Goal: Transaction & Acquisition: Purchase product/service

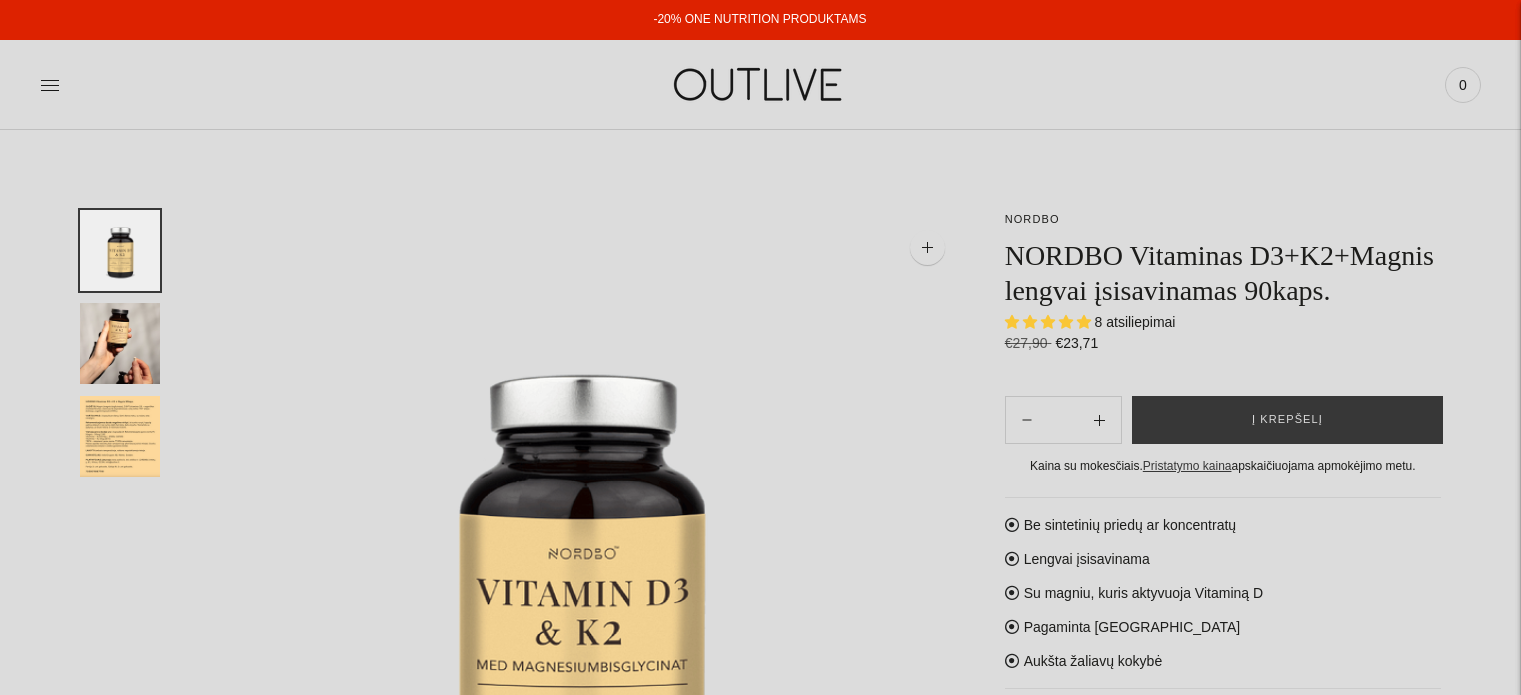
select select "**********"
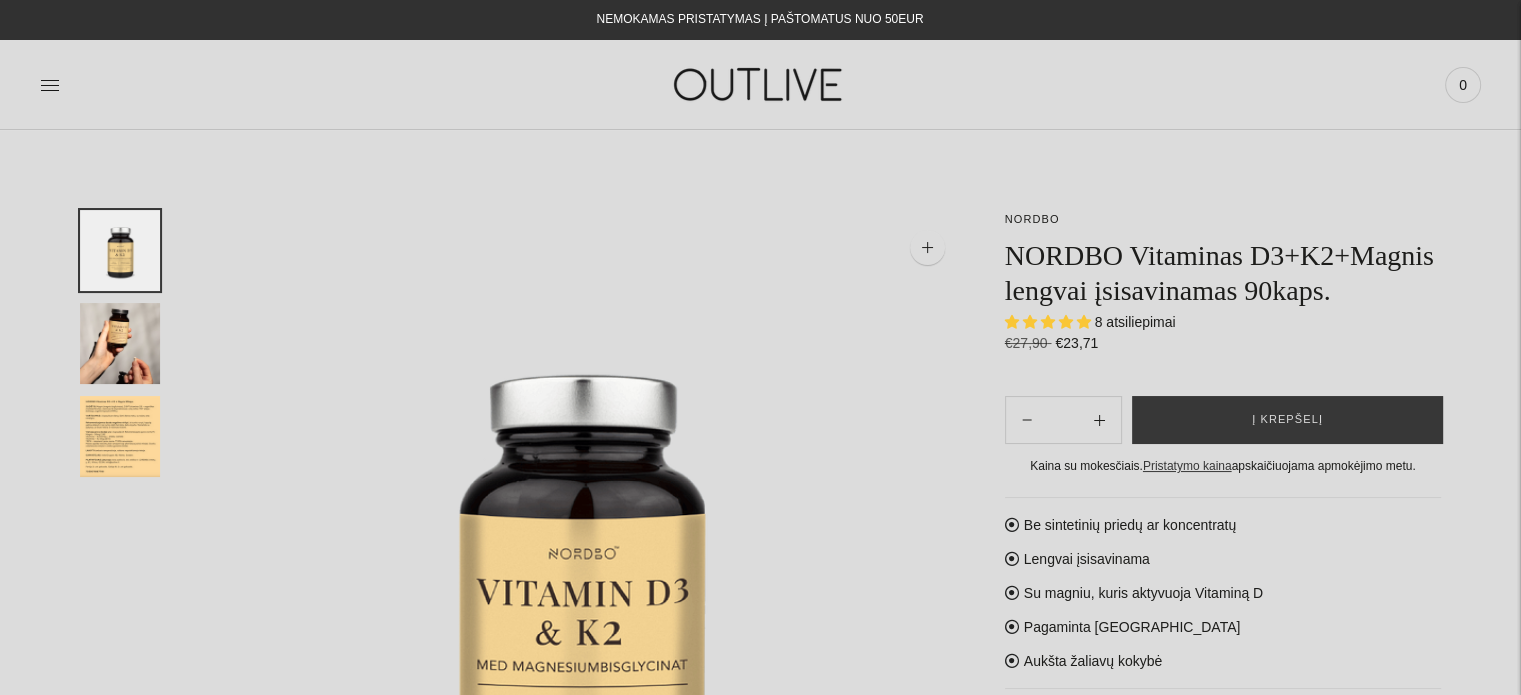
click at [127, 427] on img "Translation missing: en.general.accessibility.image_thumbail" at bounding box center [120, 436] width 80 height 81
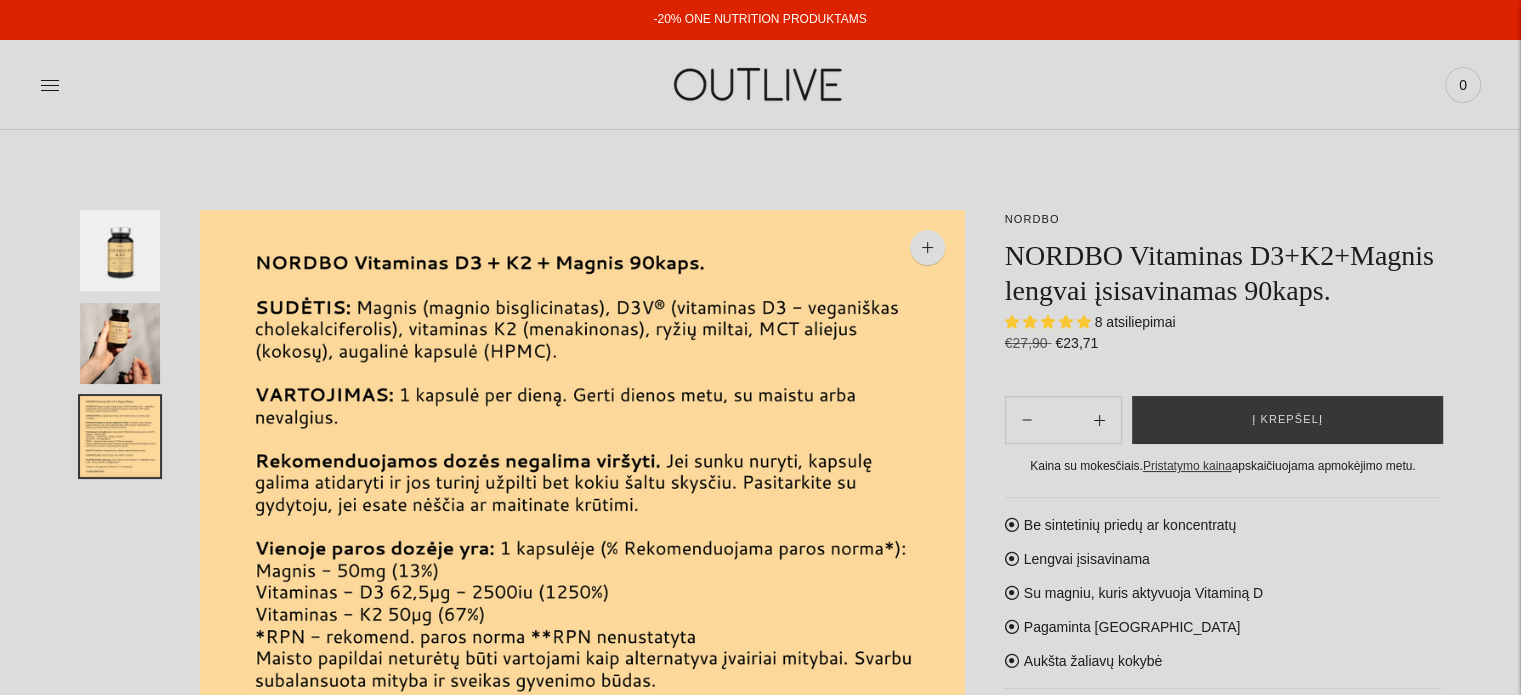
click at [116, 252] on img "Translation missing: en.general.accessibility.image_thumbail" at bounding box center [120, 250] width 80 height 81
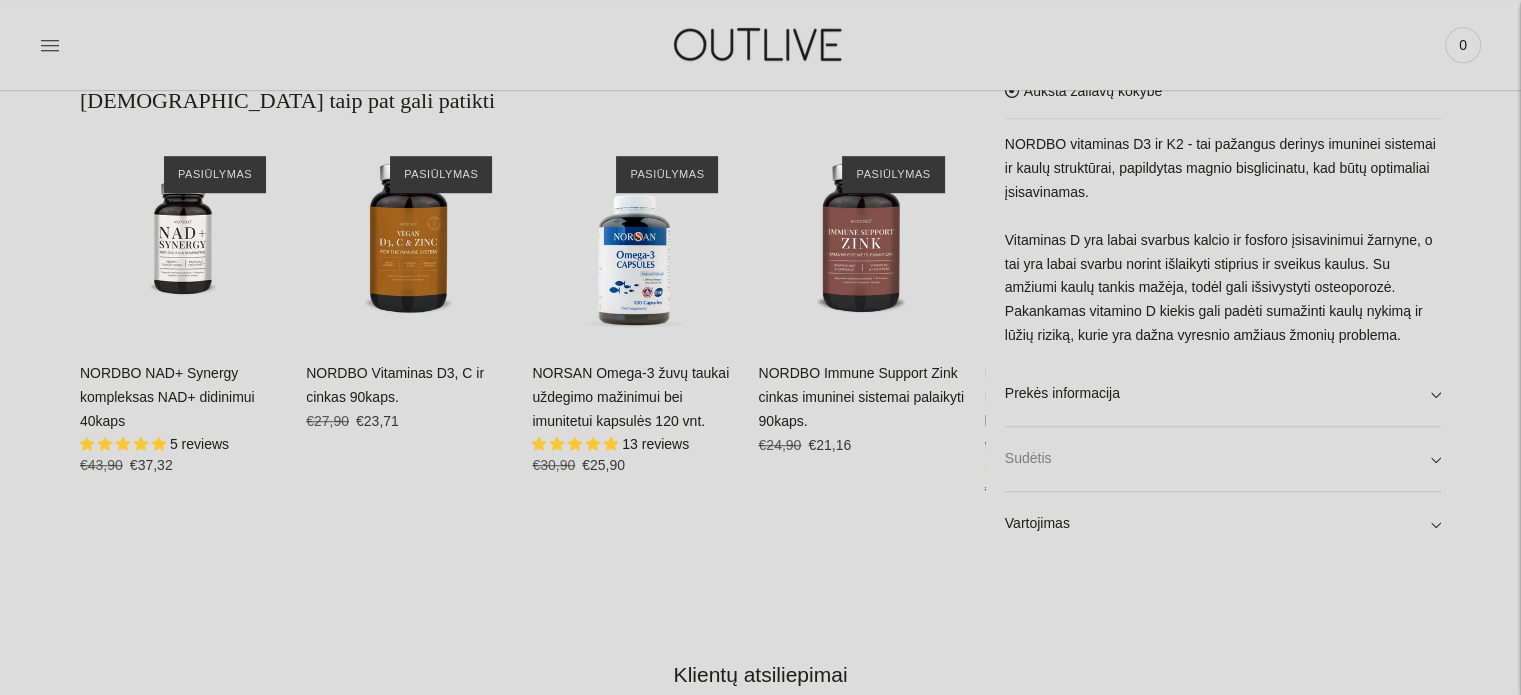
scroll to position [1300, 0]
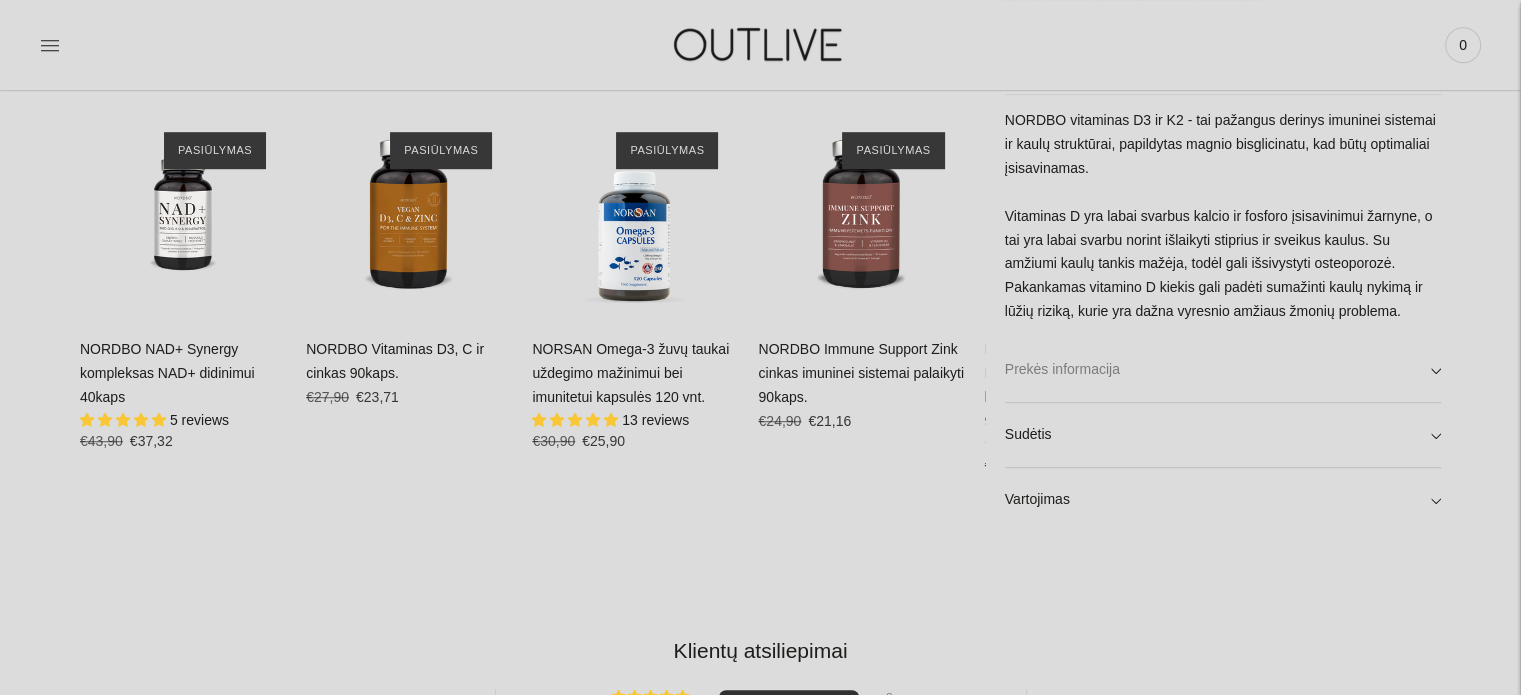
click at [1436, 369] on link "Prekės informacija" at bounding box center [1223, 370] width 436 height 64
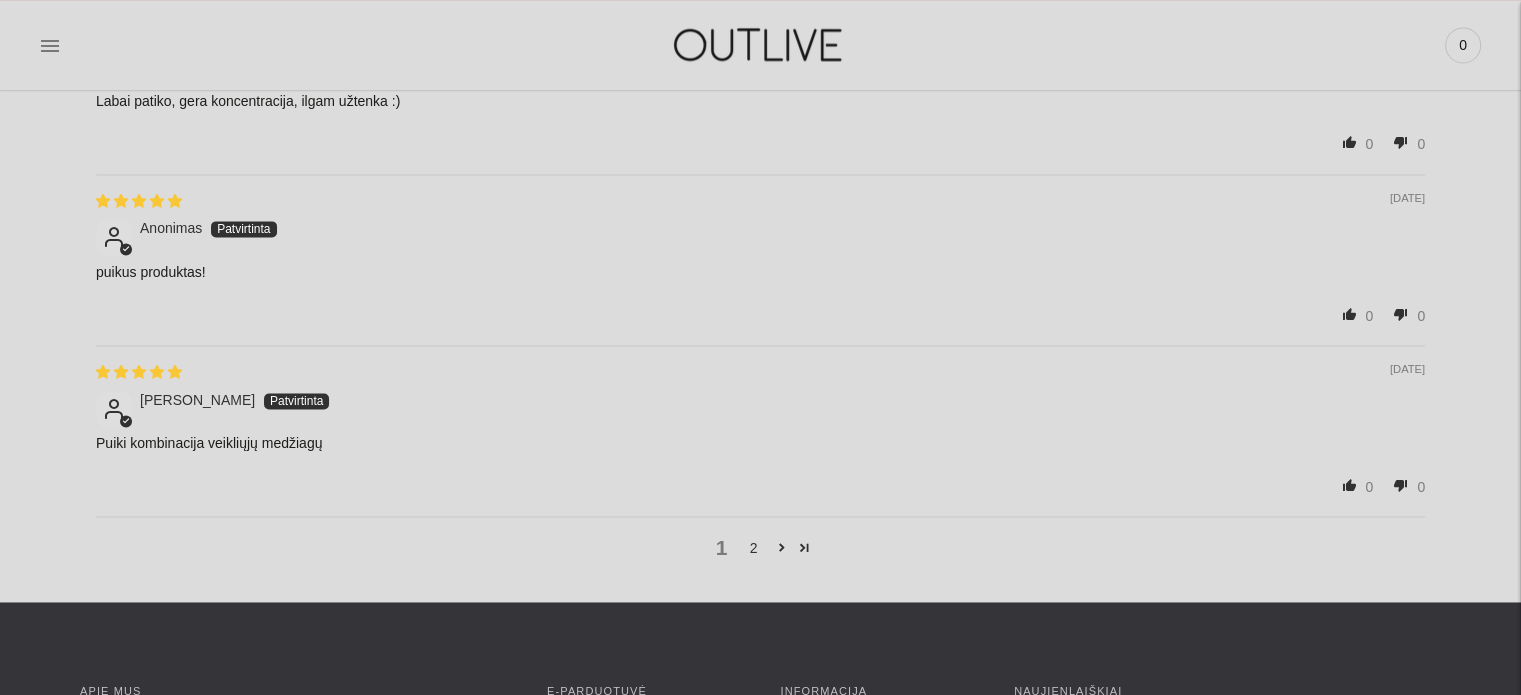
scroll to position [2900, 0]
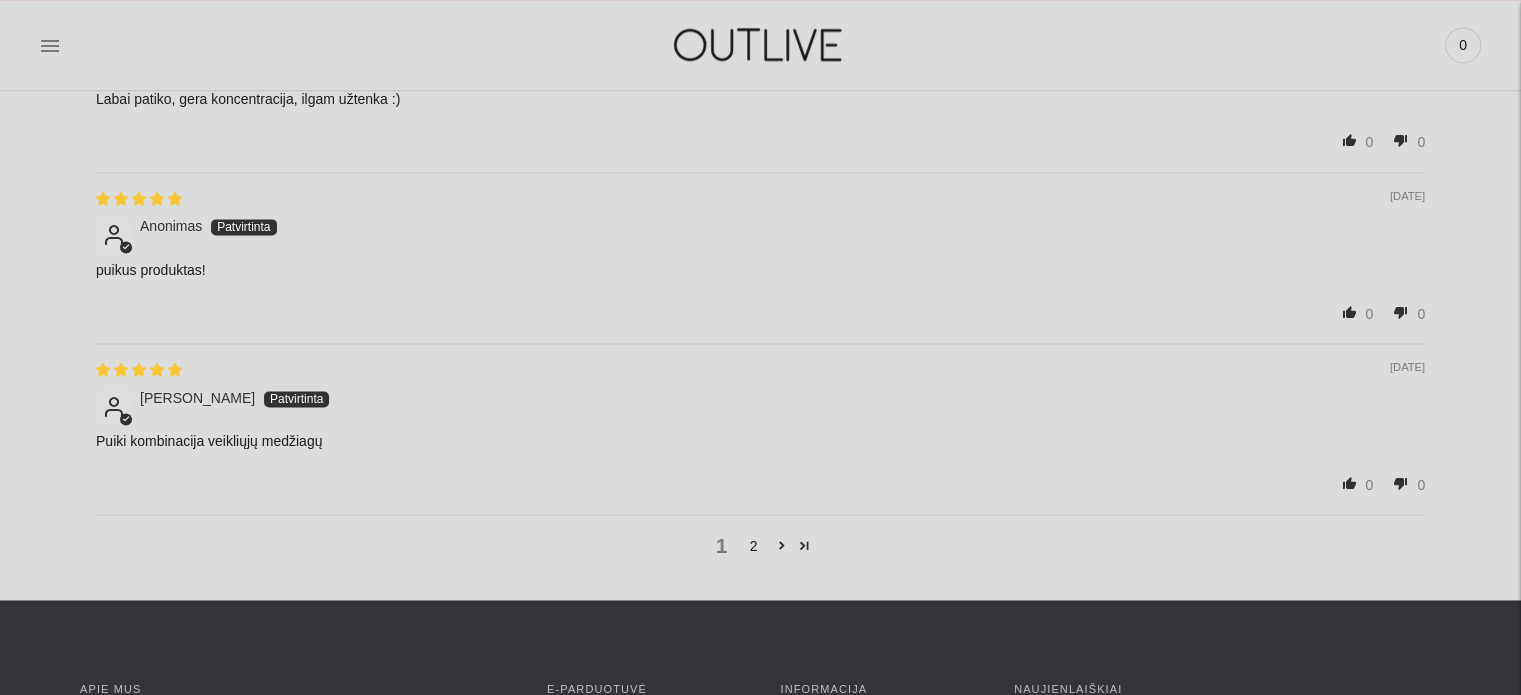
click at [755, 546] on link "2" at bounding box center [754, 546] width 32 height 22
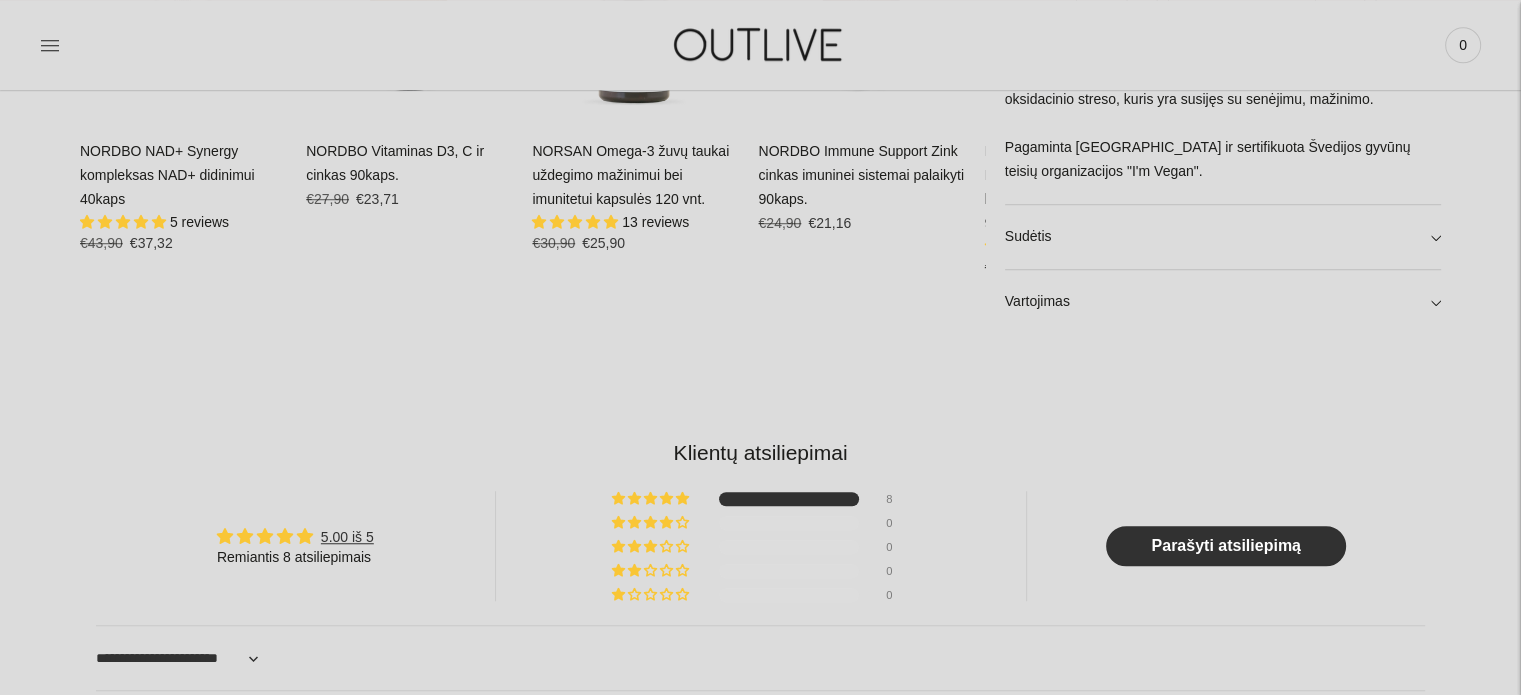
scroll to position [1500, 0]
click at [1435, 299] on link "Vartojimas" at bounding box center [1223, 300] width 436 height 64
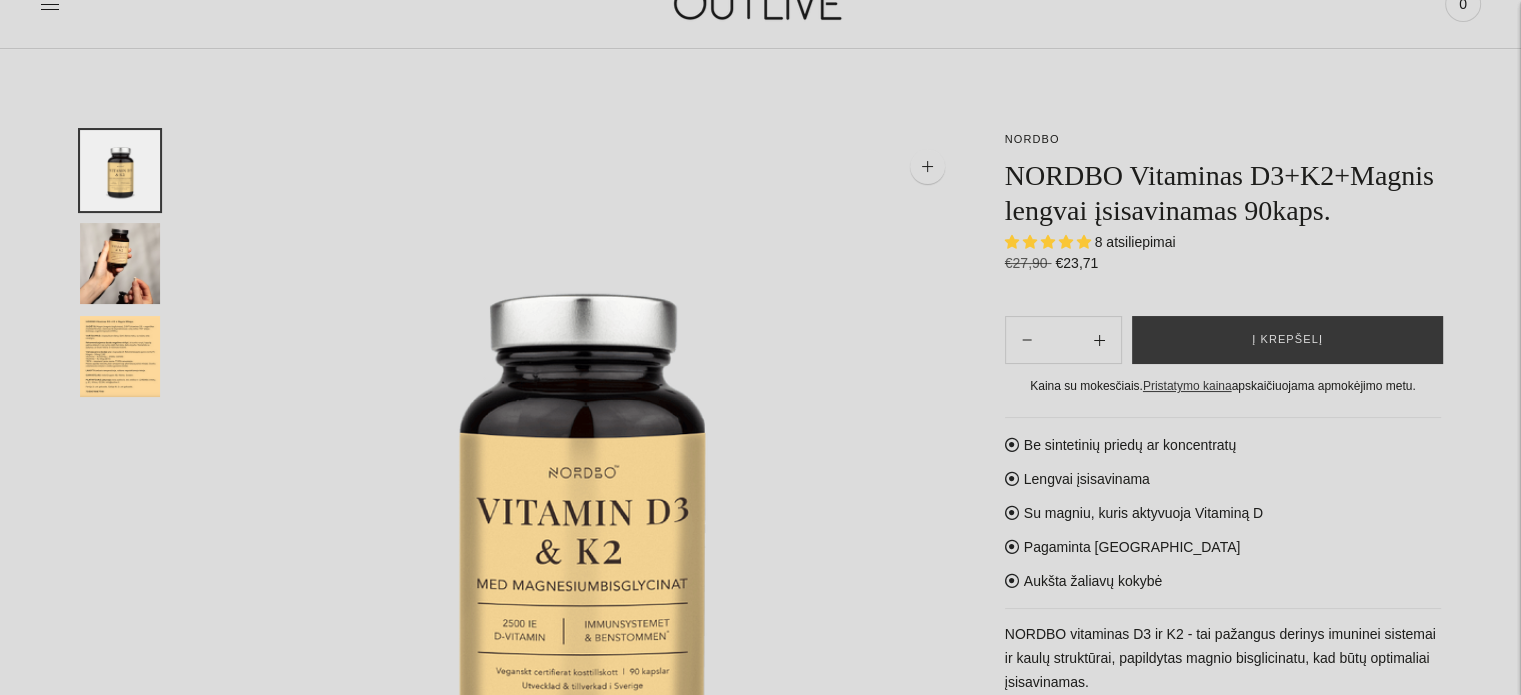
scroll to position [0, 0]
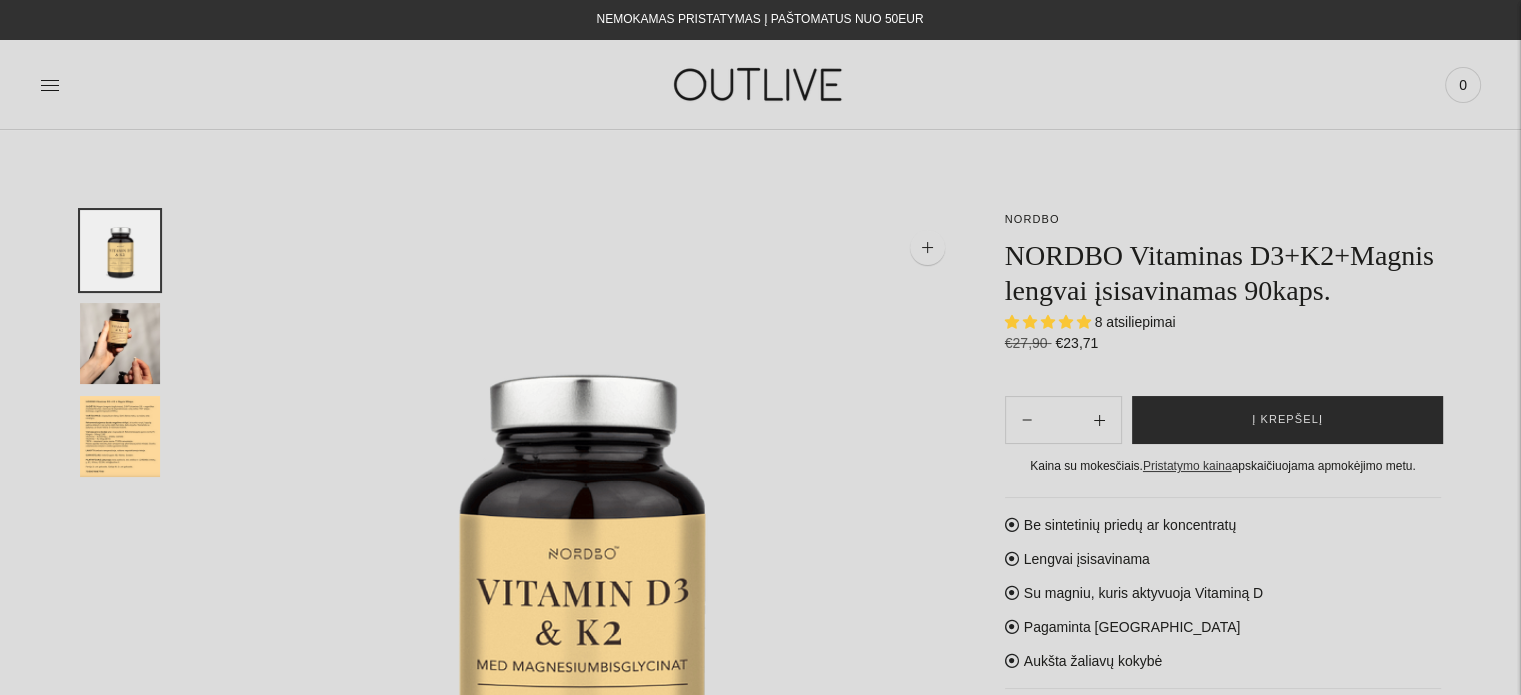
click at [1308, 416] on span "Į krepšelį" at bounding box center [1287, 420] width 71 height 20
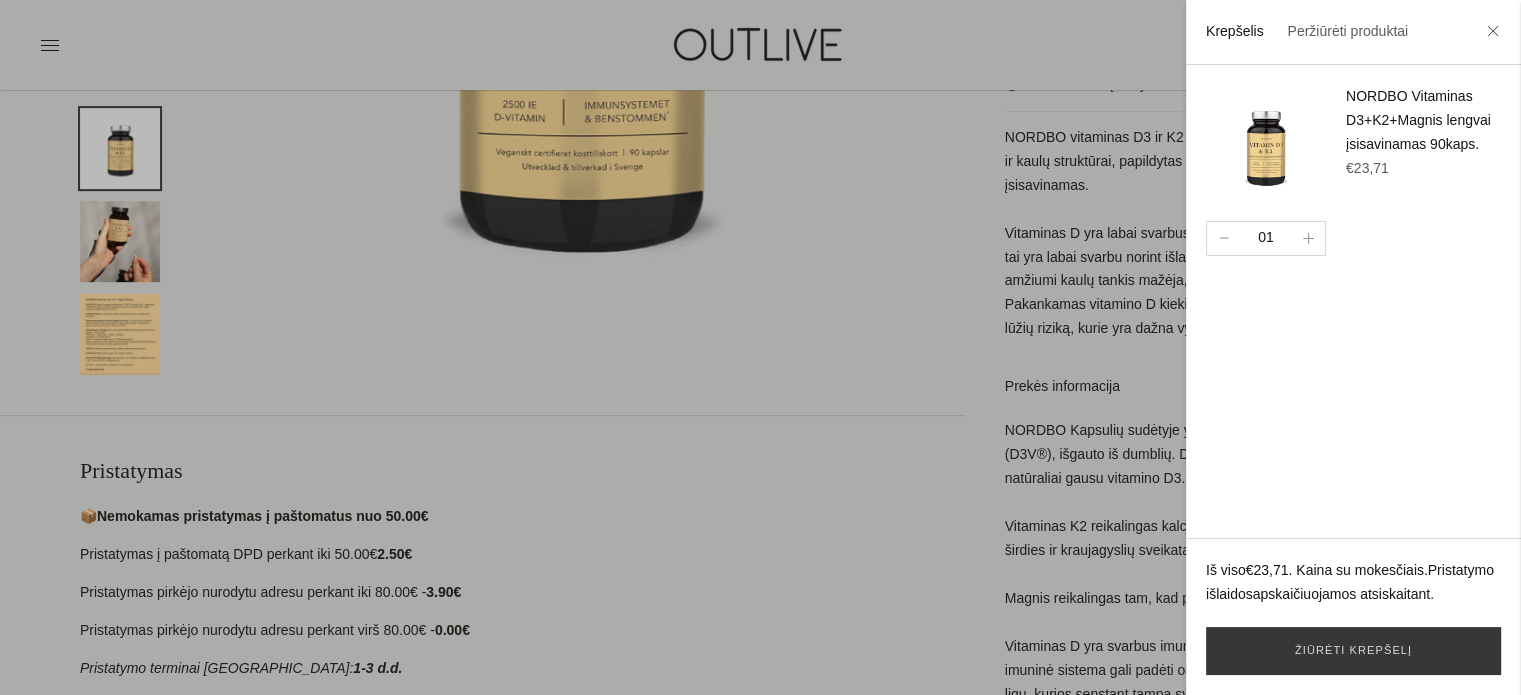
scroll to position [200, 0]
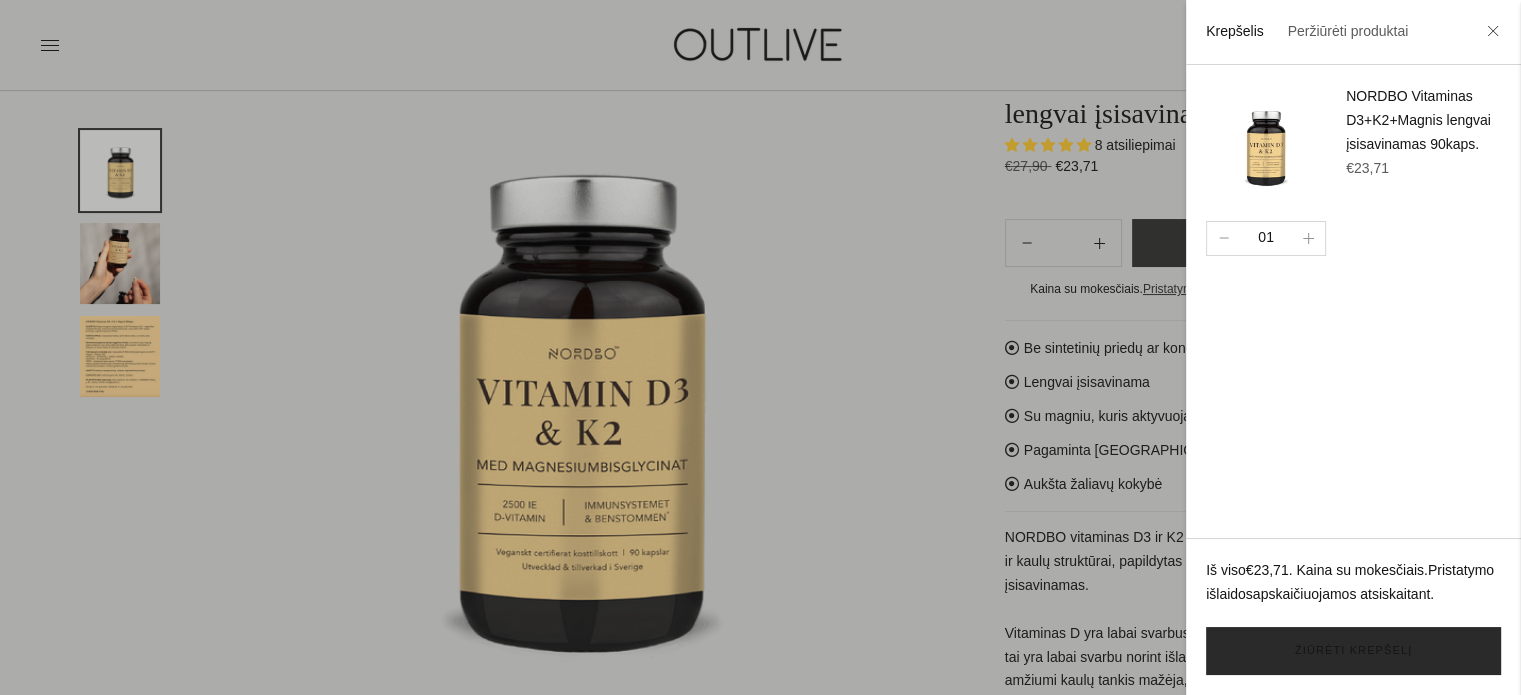
click at [1356, 648] on link "Žiūrėti krepšelį" at bounding box center [1353, 651] width 295 height 48
click at [1363, 648] on link "Žiūrėti krepšelį" at bounding box center [1353, 651] width 295 height 48
click at [1492, 33] on icon at bounding box center [1493, 31] width 12 height 12
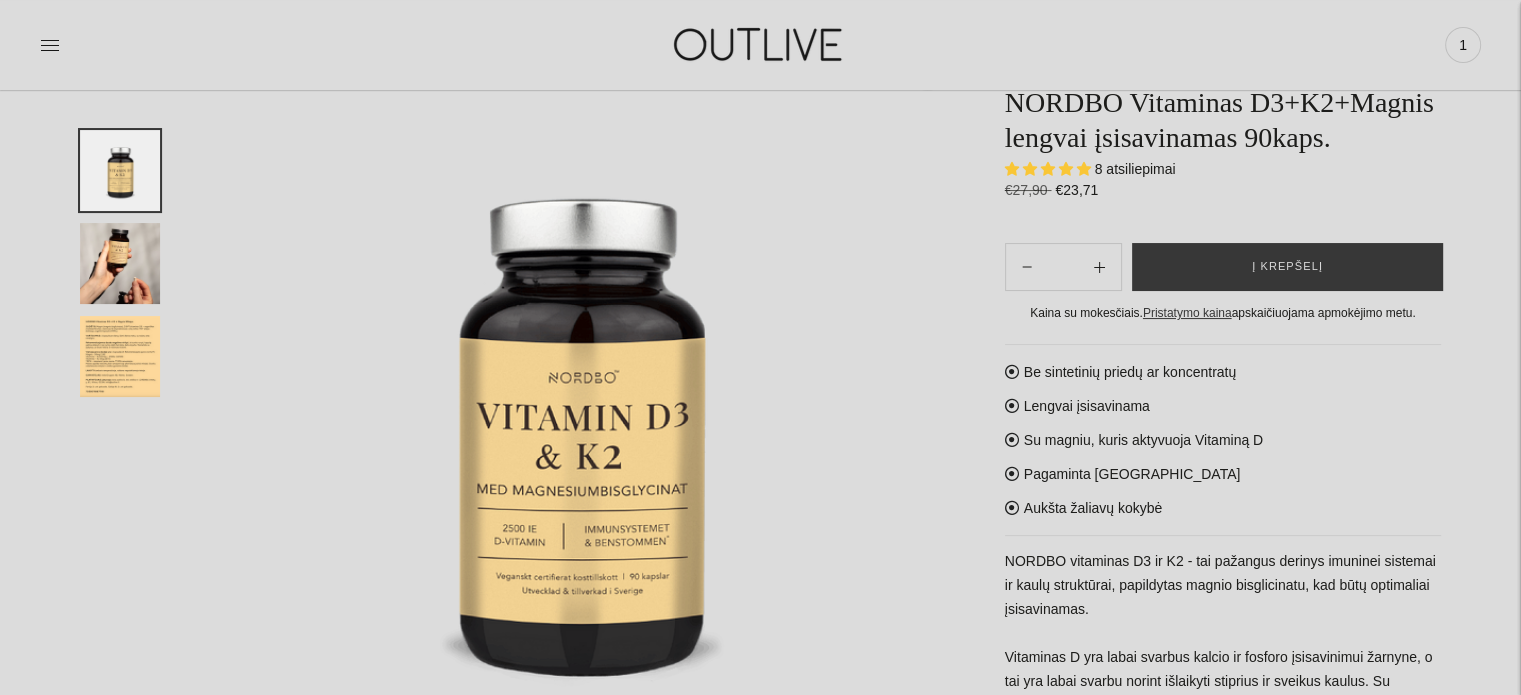
scroll to position [0, 0]
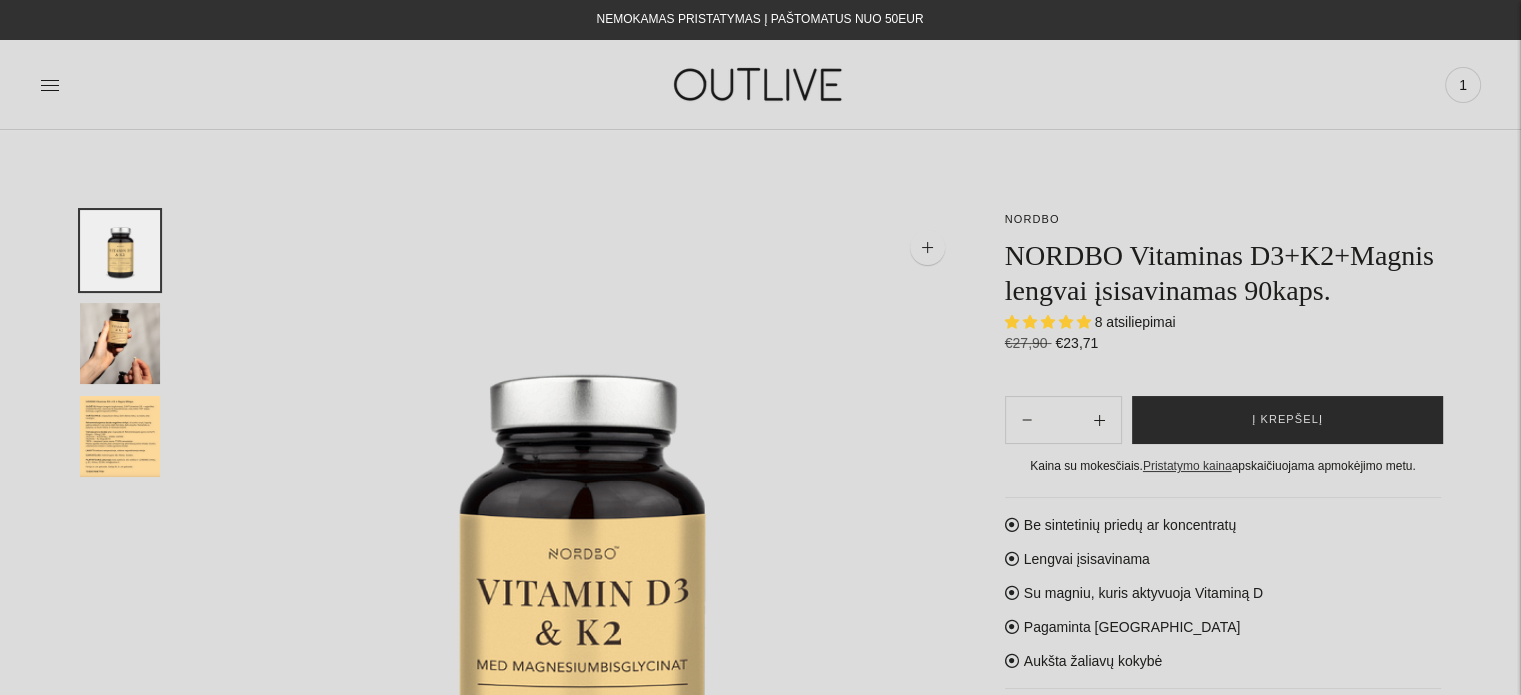
click at [1290, 418] on span "Į krepšelį" at bounding box center [1287, 420] width 71 height 20
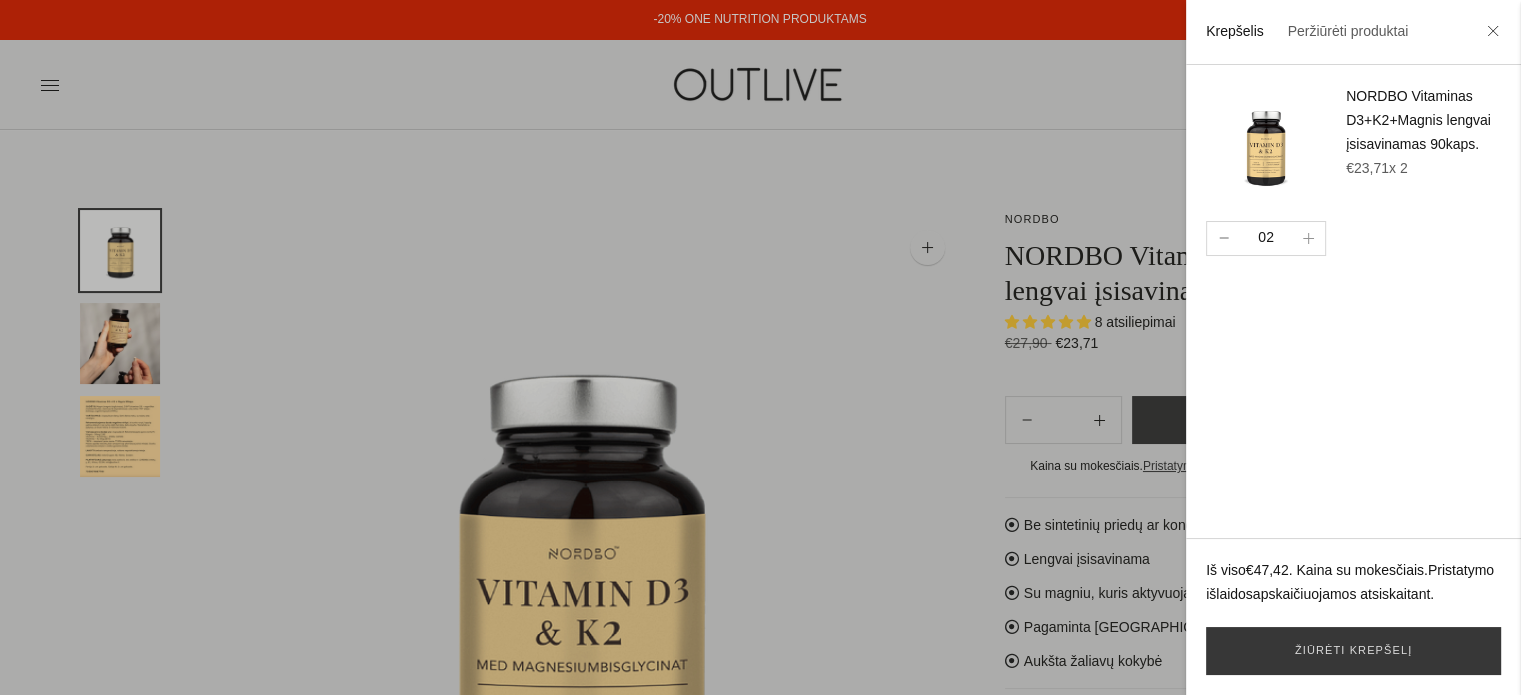
click at [1225, 233] on button "button" at bounding box center [1223, 238] width 33 height 33
click at [1376, 651] on link "Žiūrėti krepšelį" at bounding box center [1353, 651] width 295 height 48
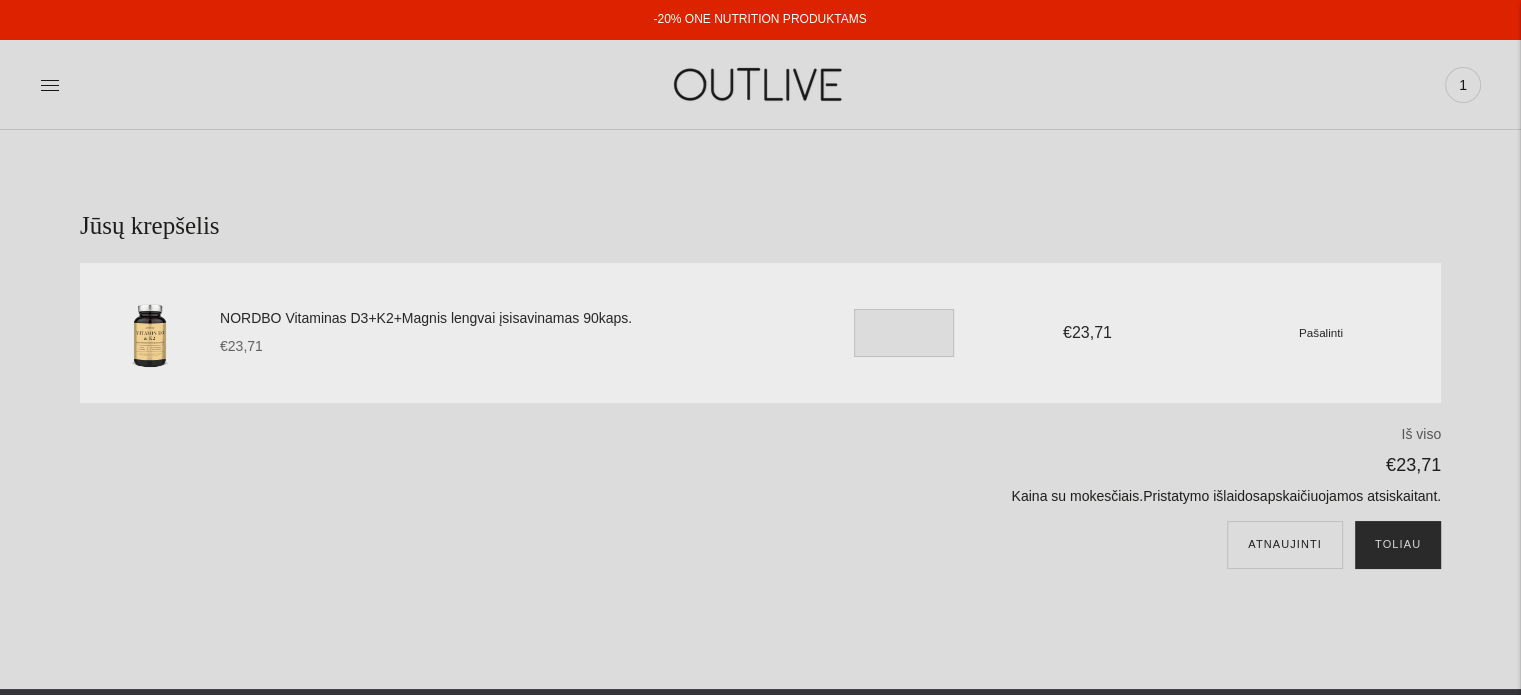
click at [1395, 544] on button "Toliau" at bounding box center [1398, 545] width 86 height 48
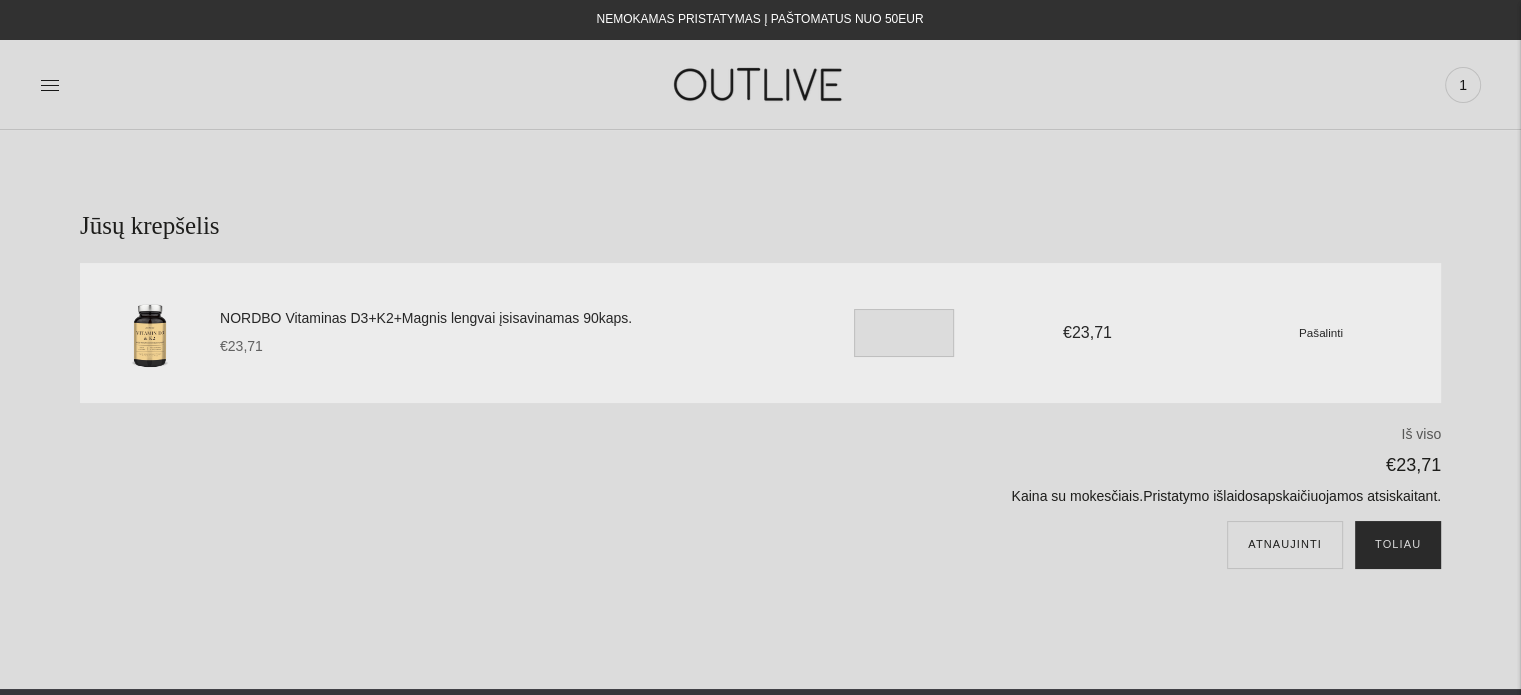
click at [1409, 544] on button "Toliau" at bounding box center [1398, 545] width 86 height 48
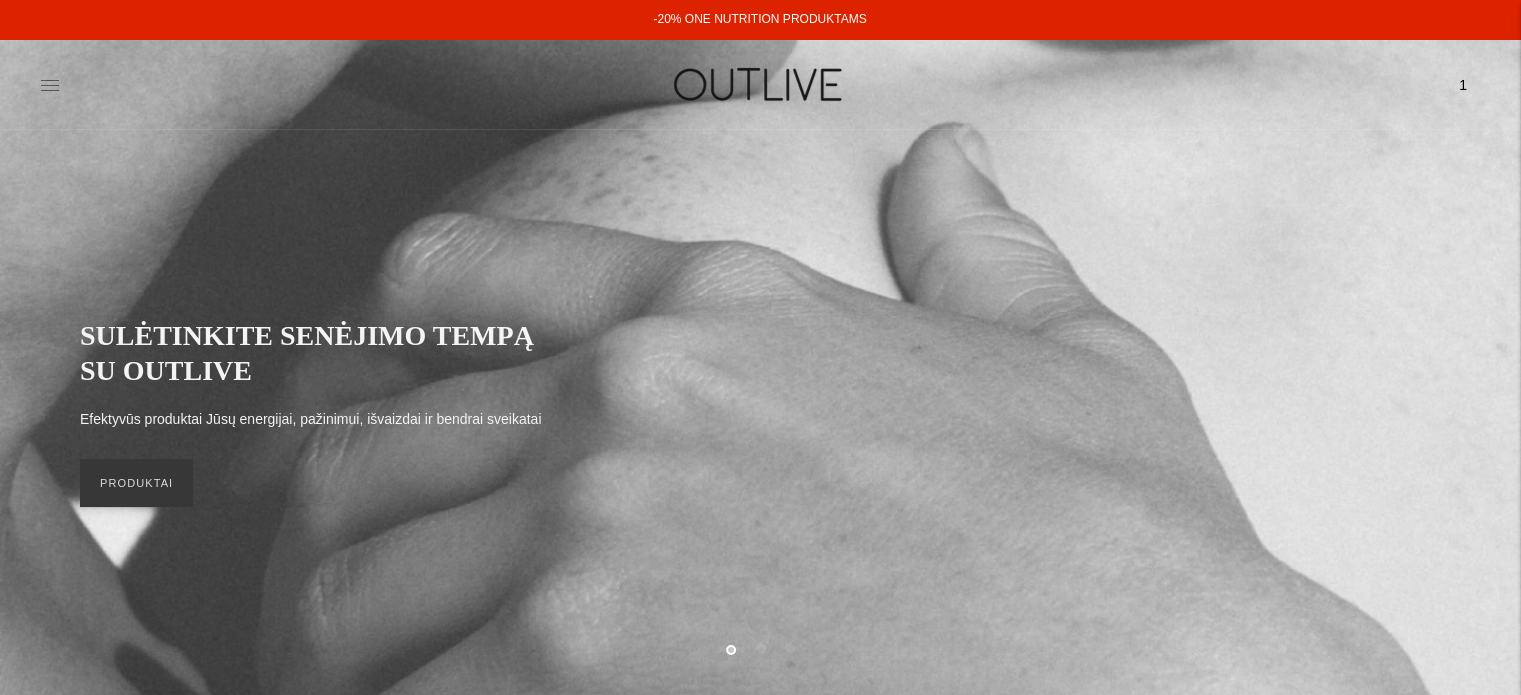
click at [52, 83] on icon at bounding box center [50, 85] width 20 height 20
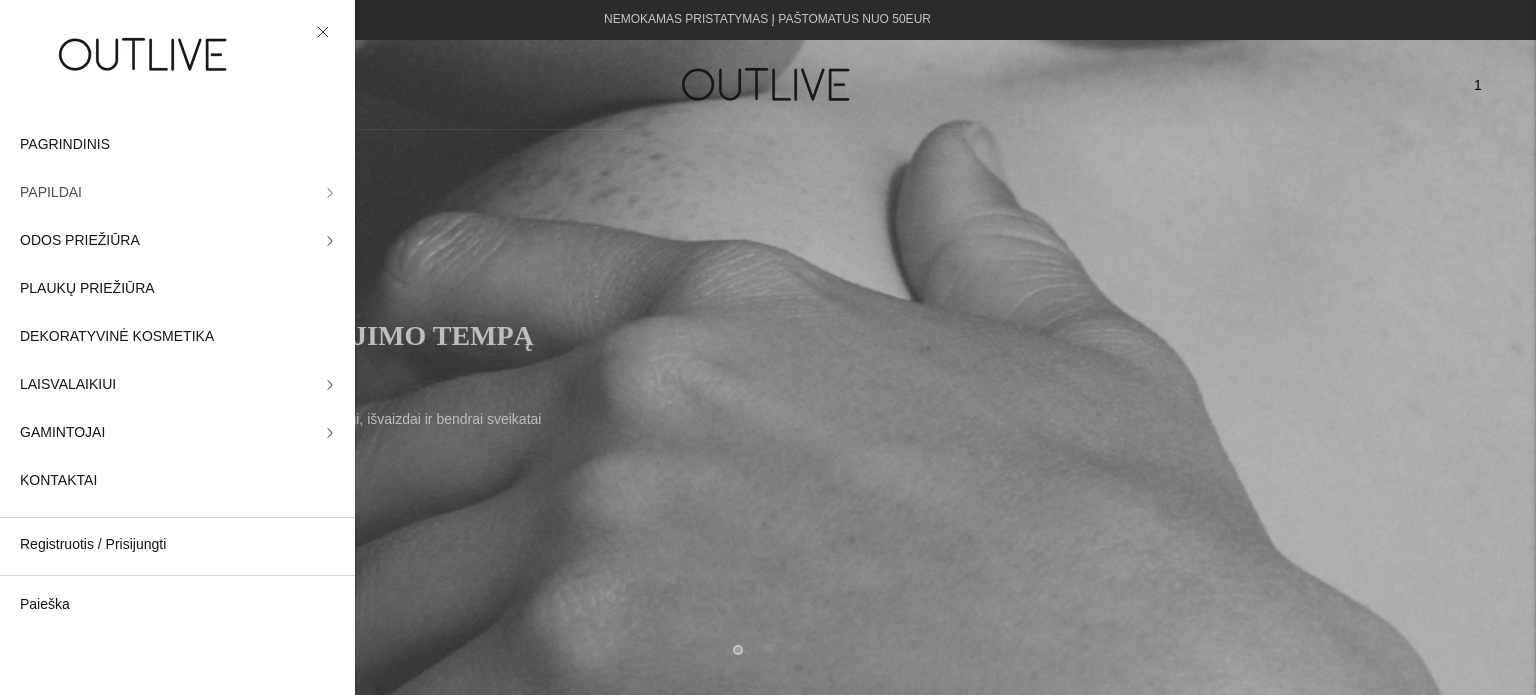
click at [325, 192] on icon at bounding box center [330, 193] width 10 height 10
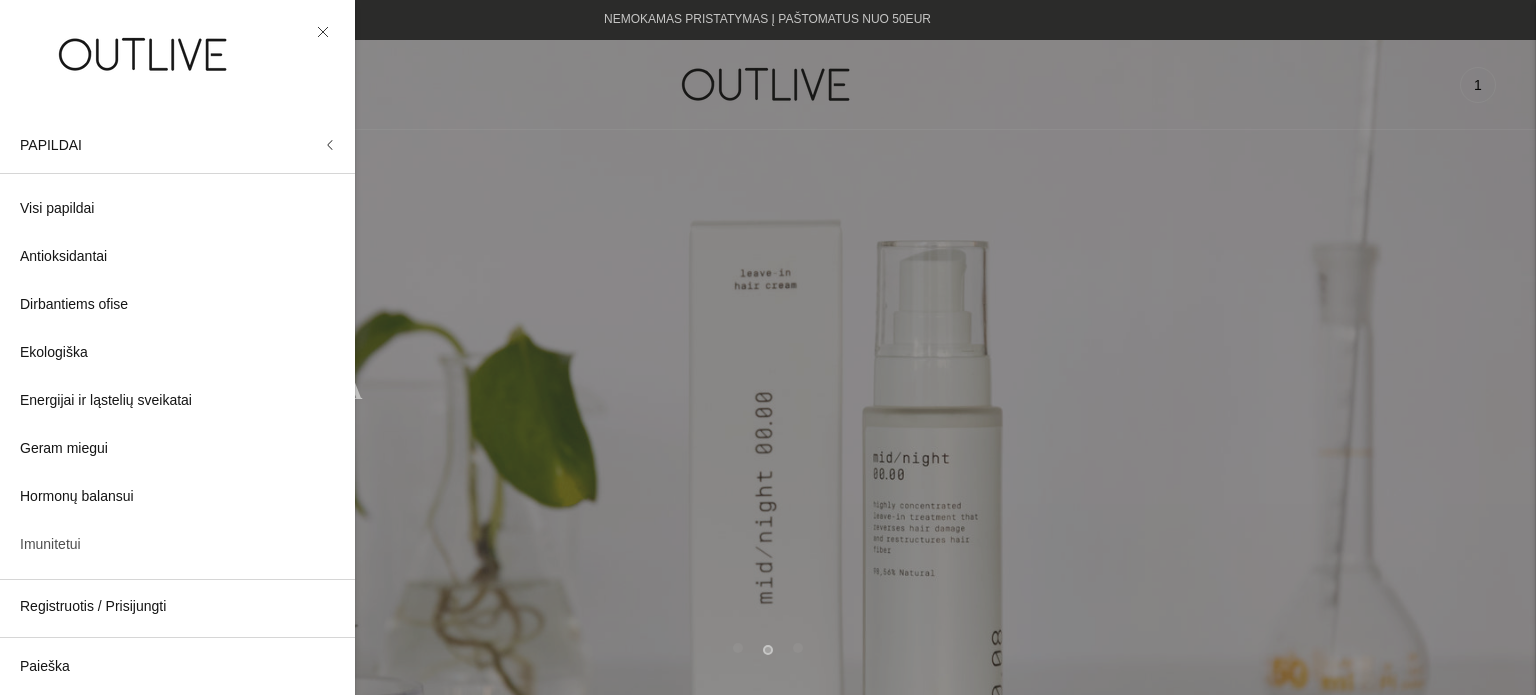
click at [78, 542] on span "Imunitetui" at bounding box center [50, 545] width 61 height 24
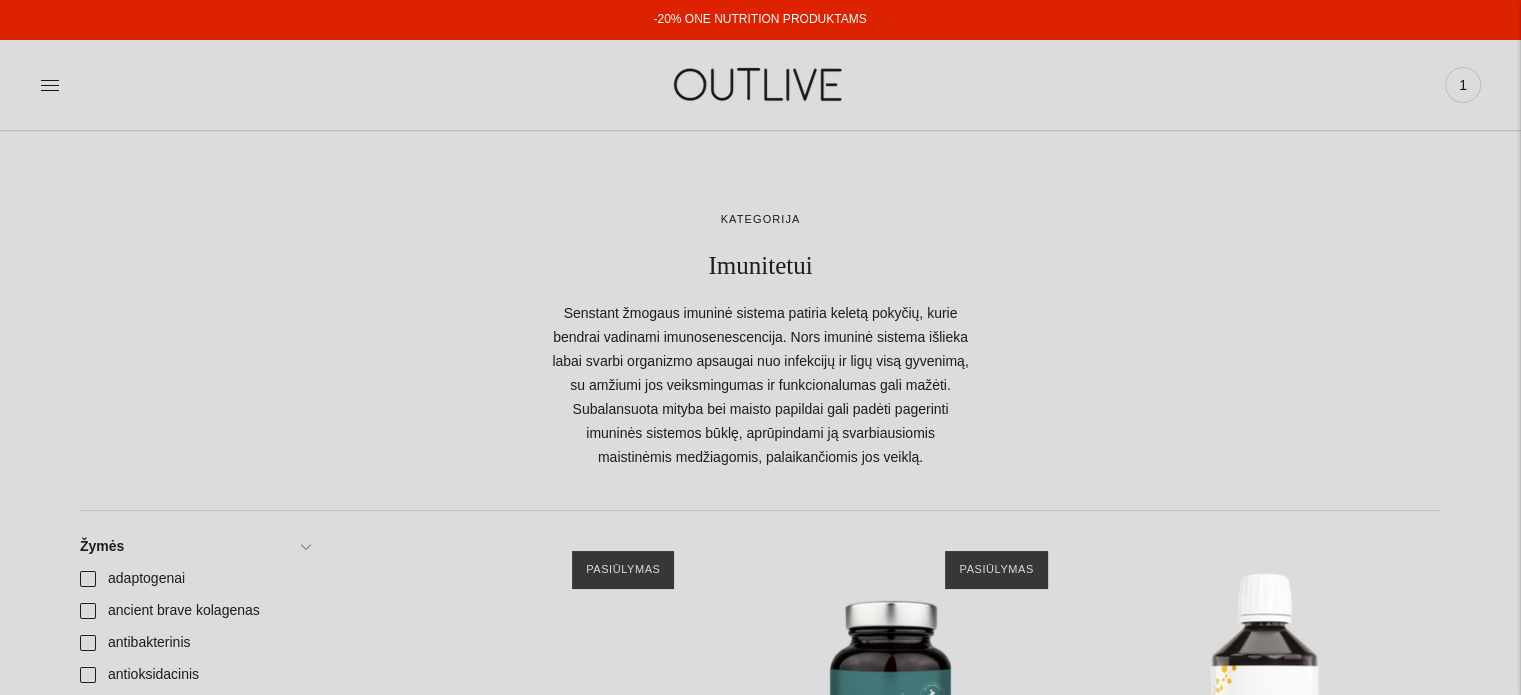
scroll to position [400, 0]
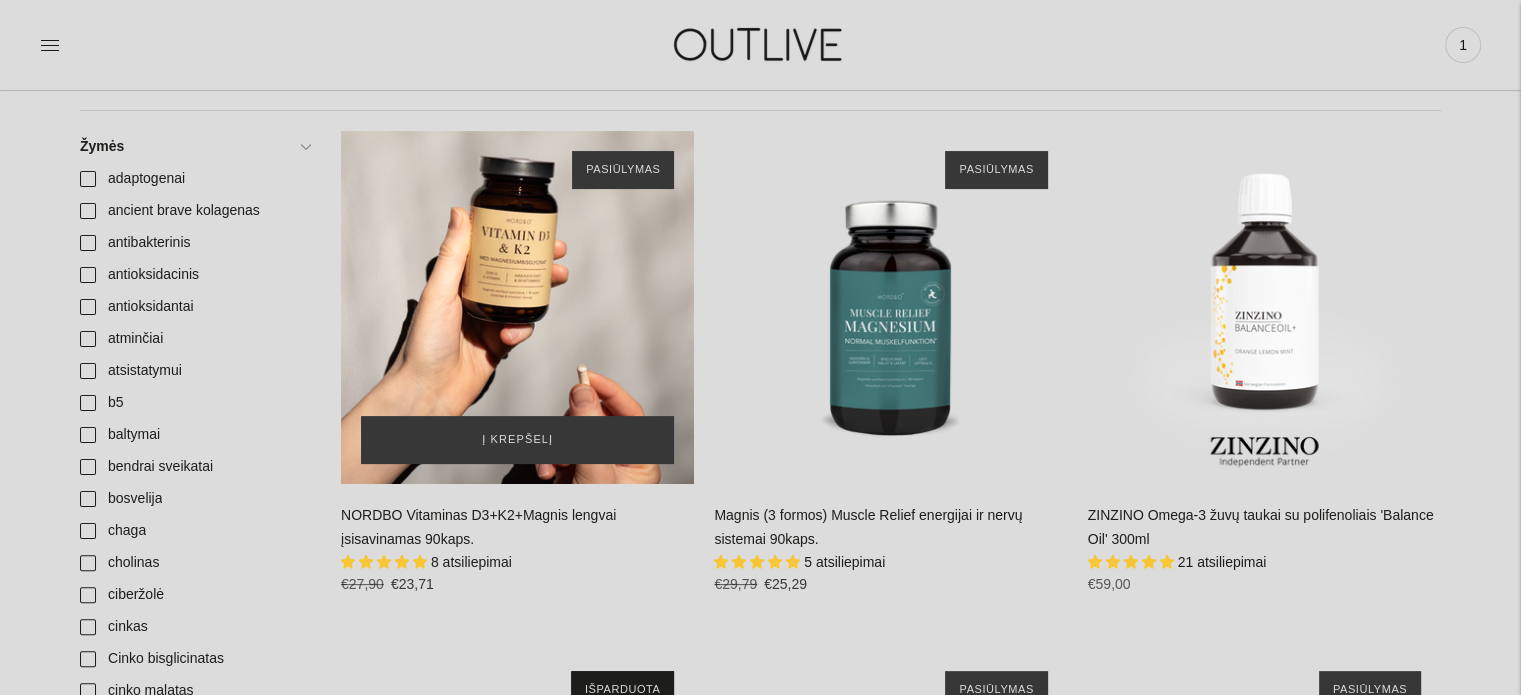
click at [514, 281] on div "NORDBO Vitaminas D3+K2+Magnis lengvai įsisavinamas 90kaps.\a" at bounding box center [517, 307] width 353 height 353
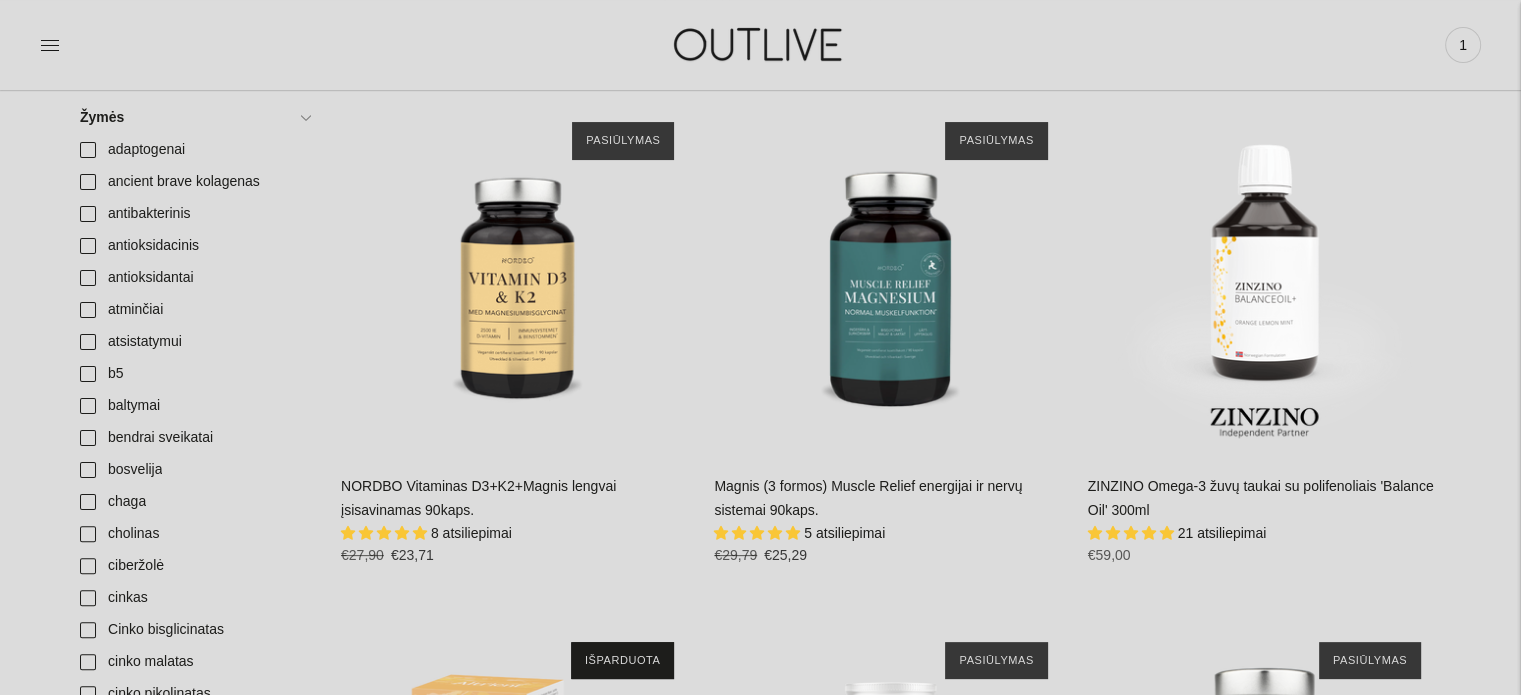
scroll to position [500, 0]
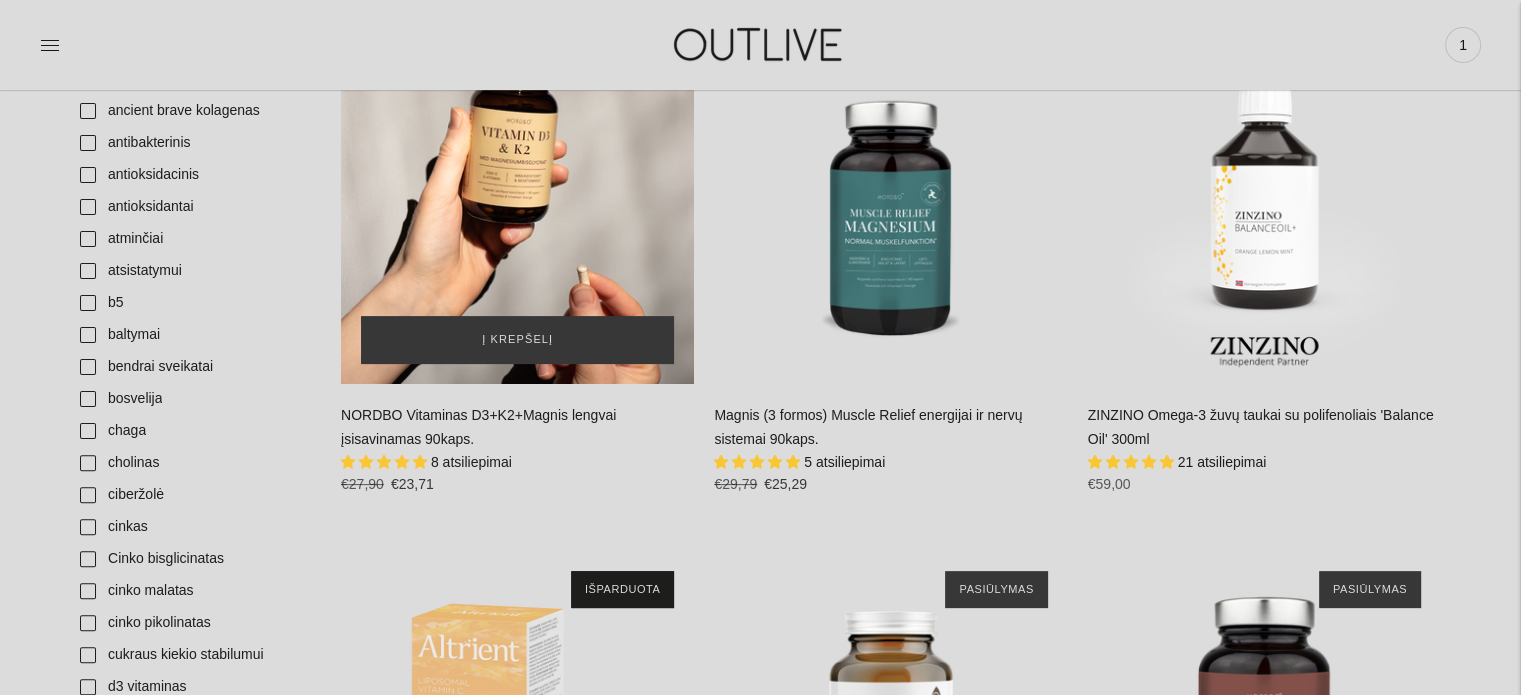
click at [508, 232] on div "NORDBO Vitaminas D3+K2+Magnis lengvai įsisavinamas 90kaps.\a" at bounding box center [517, 207] width 353 height 353
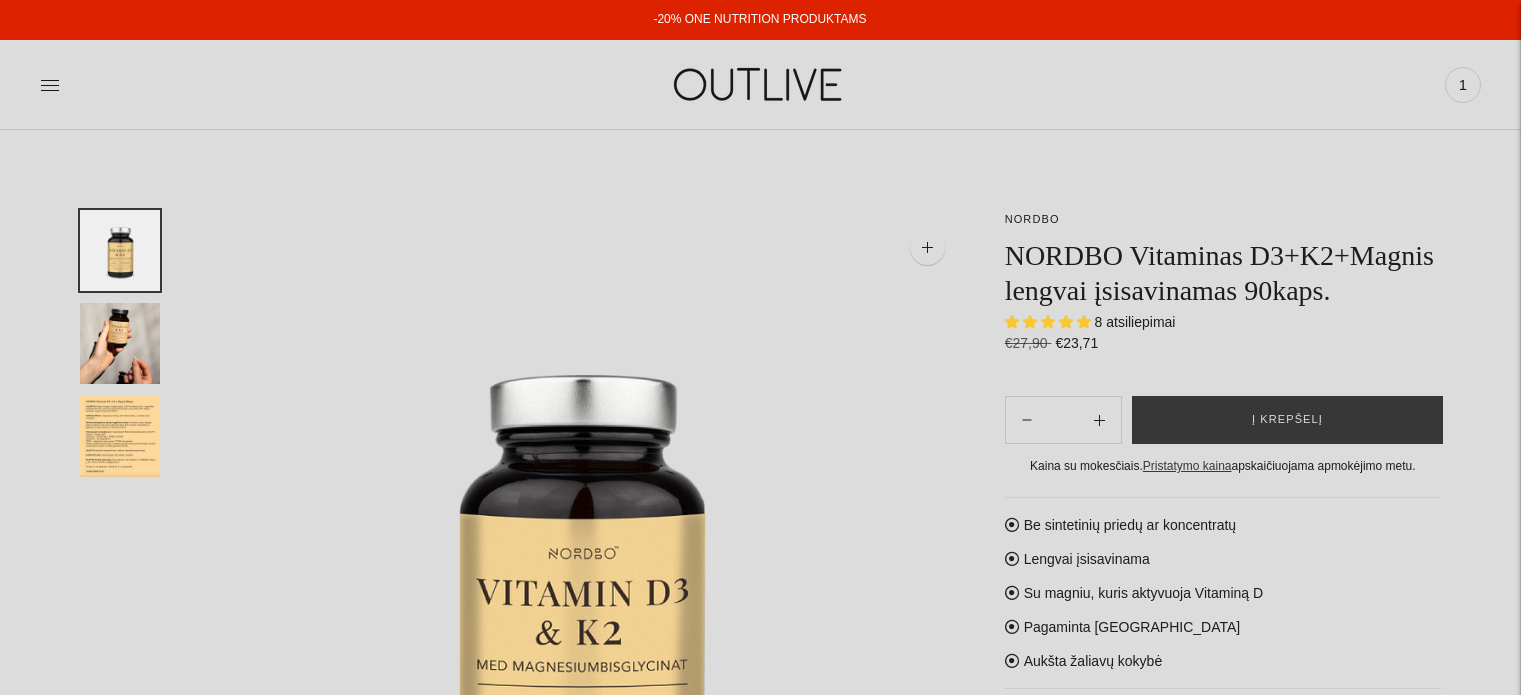
select select "**********"
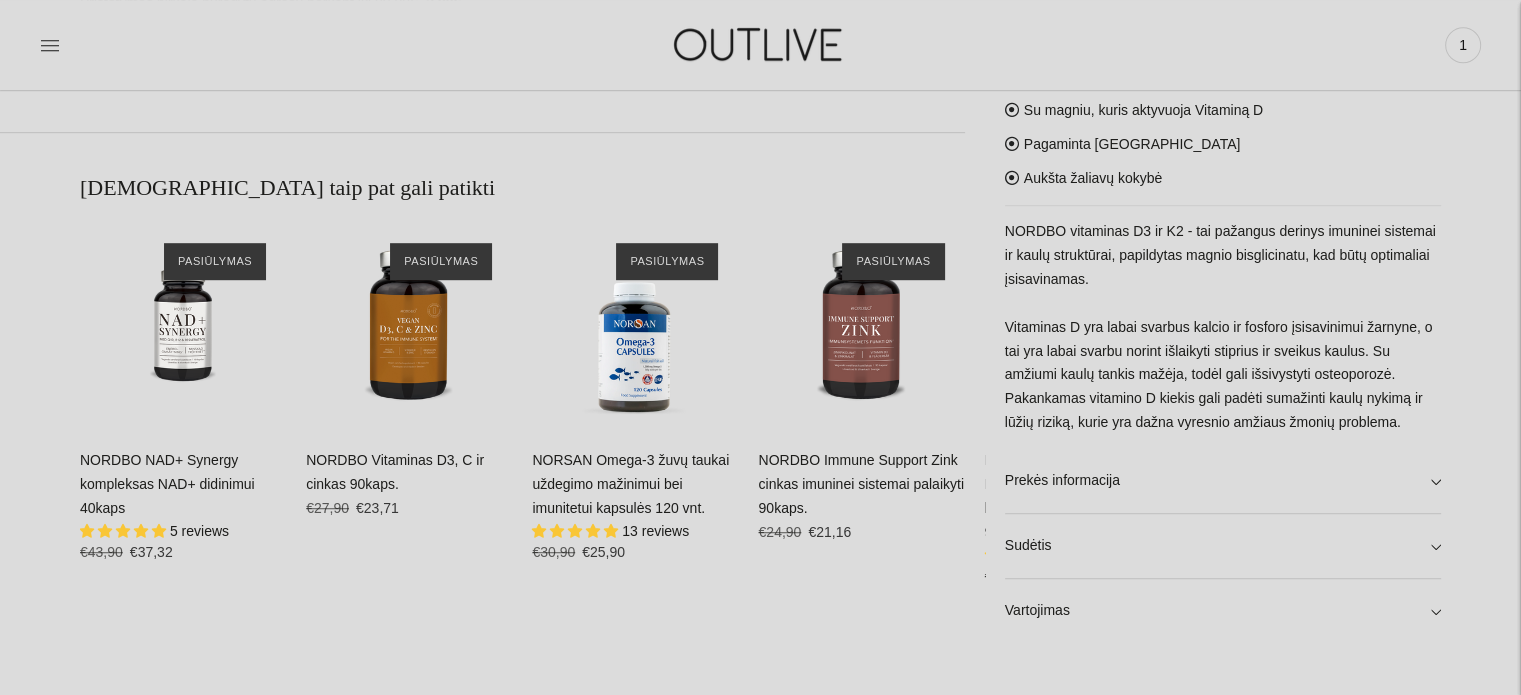
scroll to position [1200, 0]
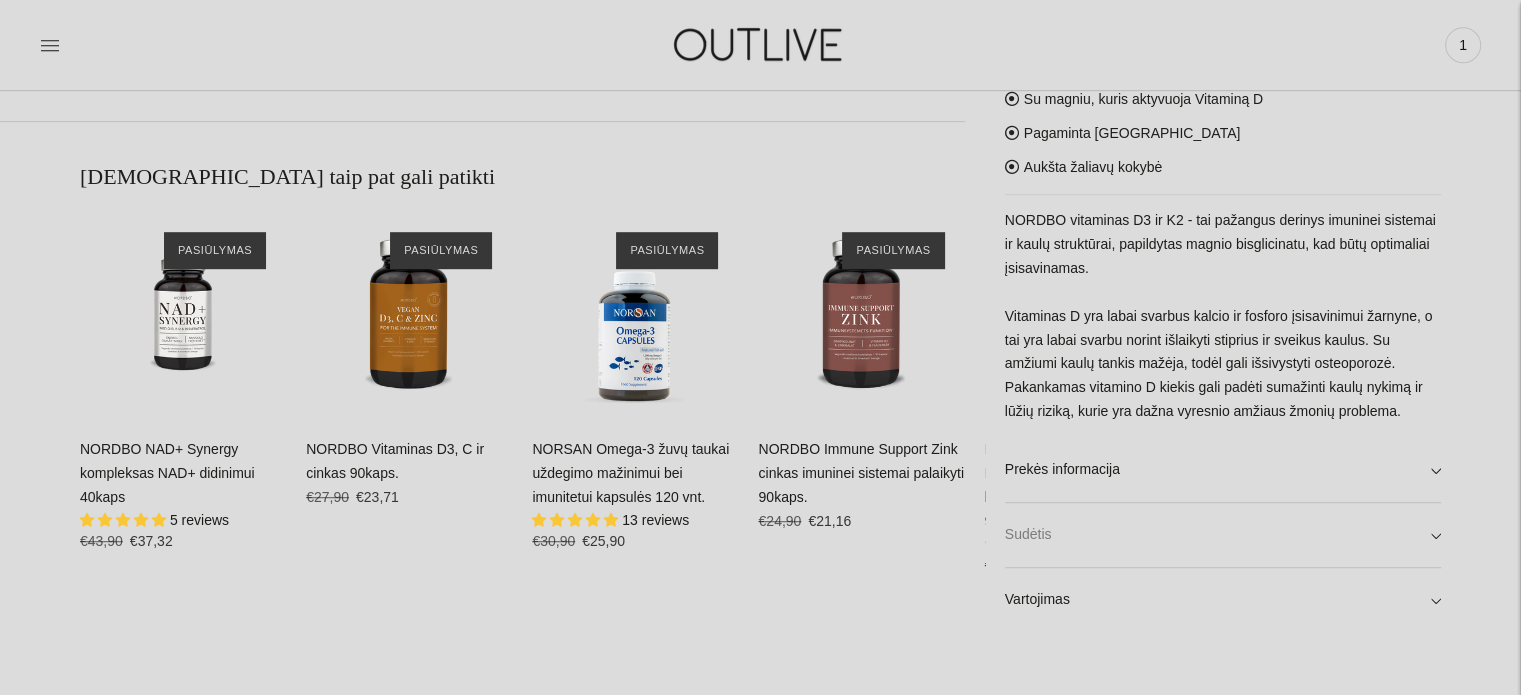
click at [1438, 531] on link "Sudėtis" at bounding box center [1223, 535] width 436 height 64
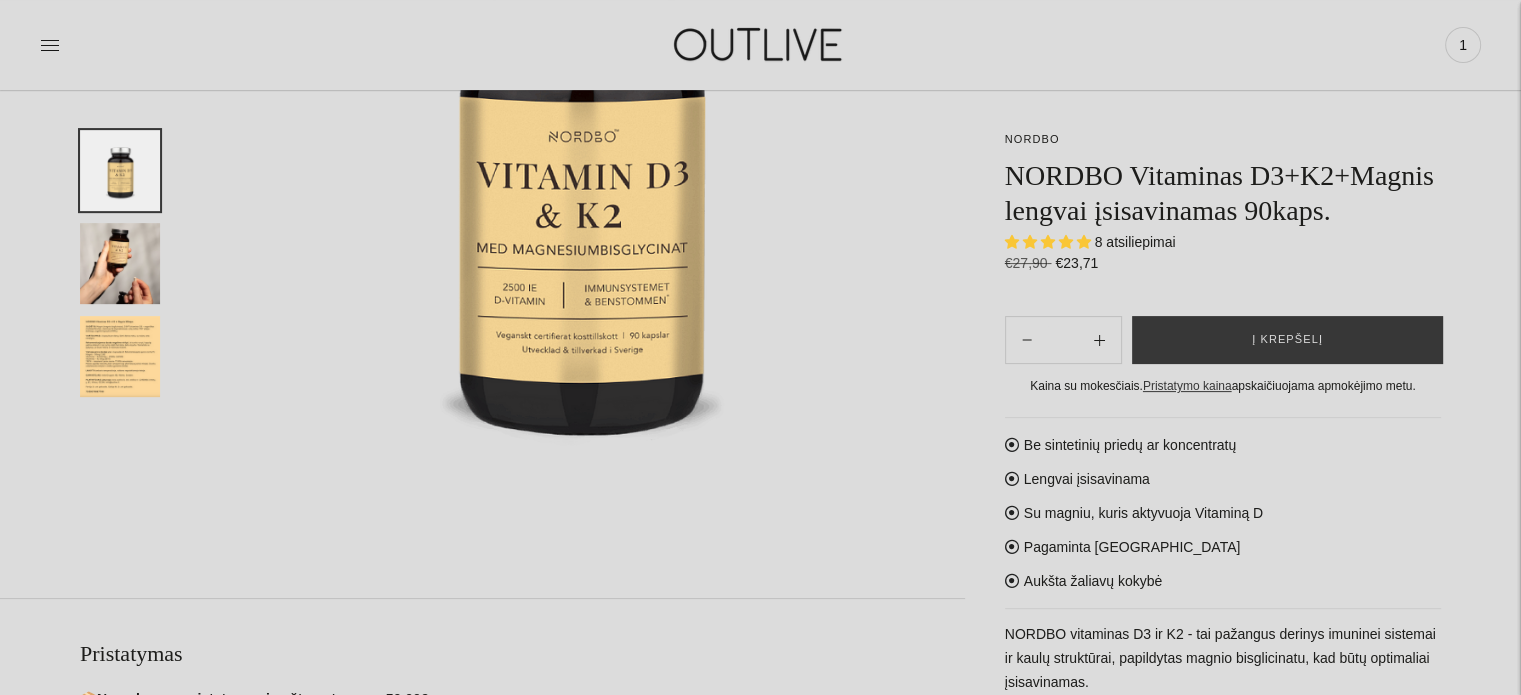
scroll to position [400, 0]
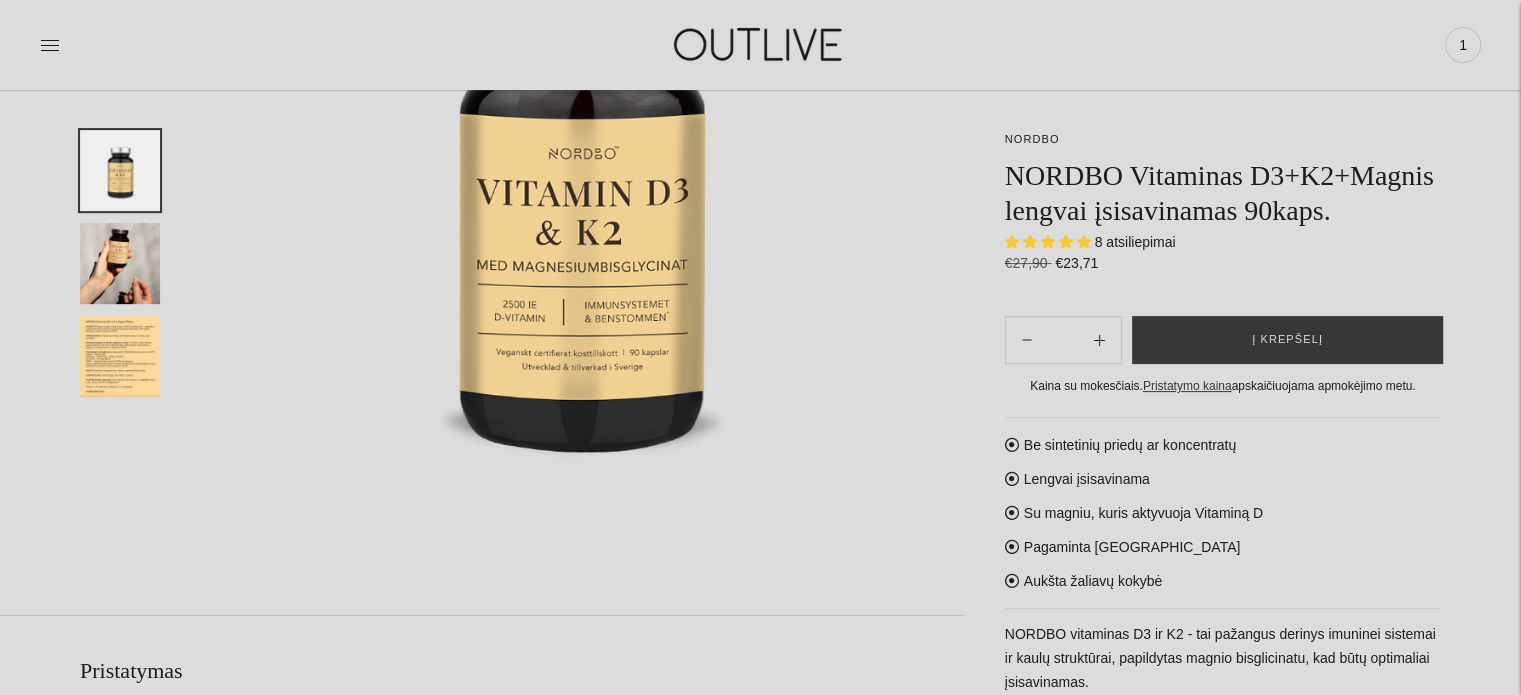
click at [148, 348] on img "Translation missing: en.general.accessibility.image_thumbail" at bounding box center [120, 356] width 80 height 81
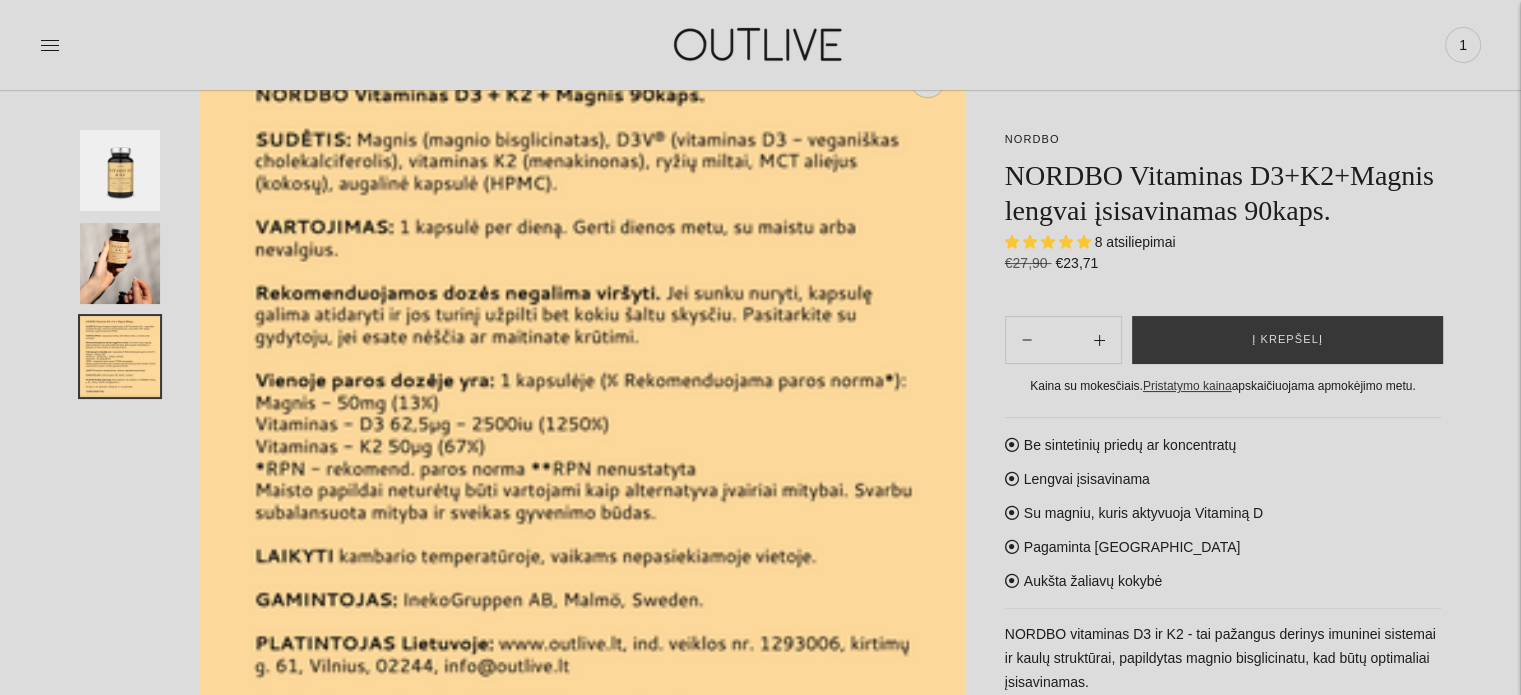
scroll to position [0, 0]
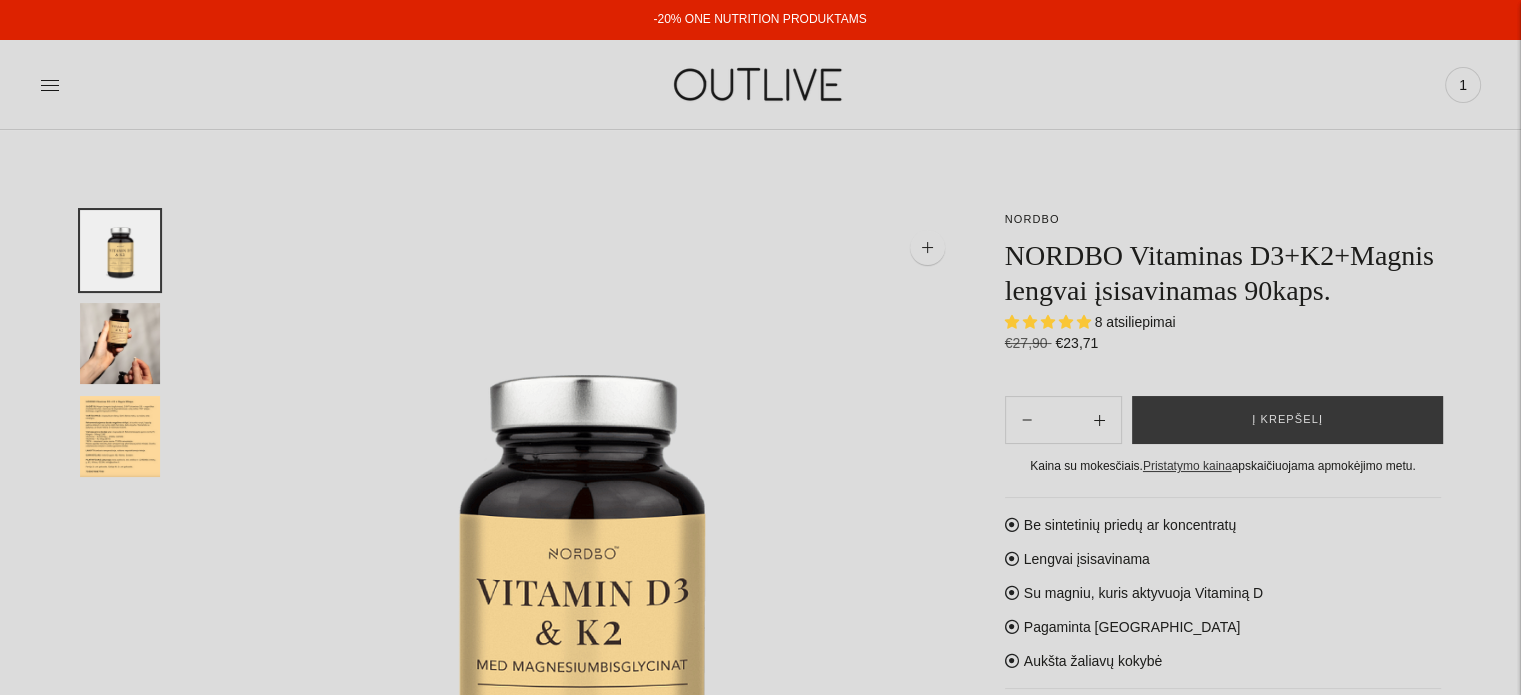
select select "**********"
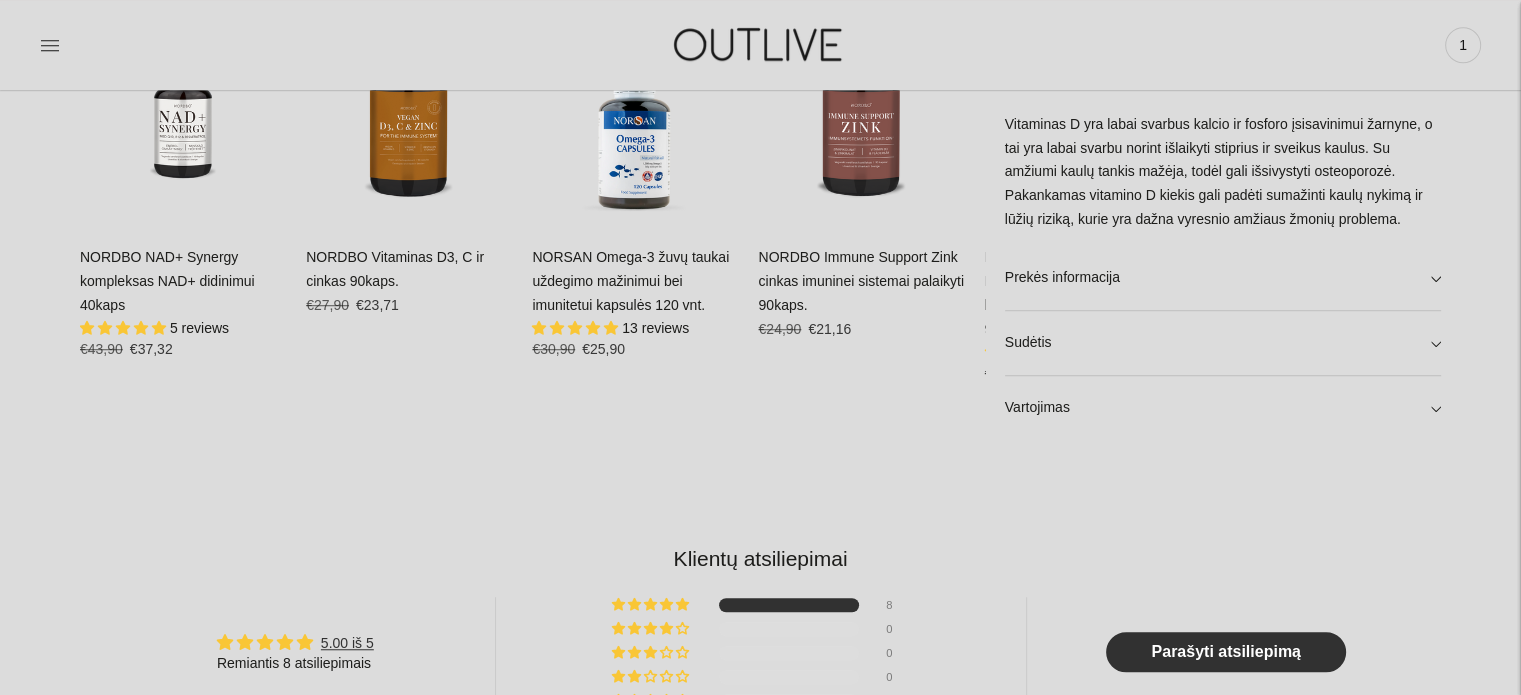
scroll to position [1400, 0]
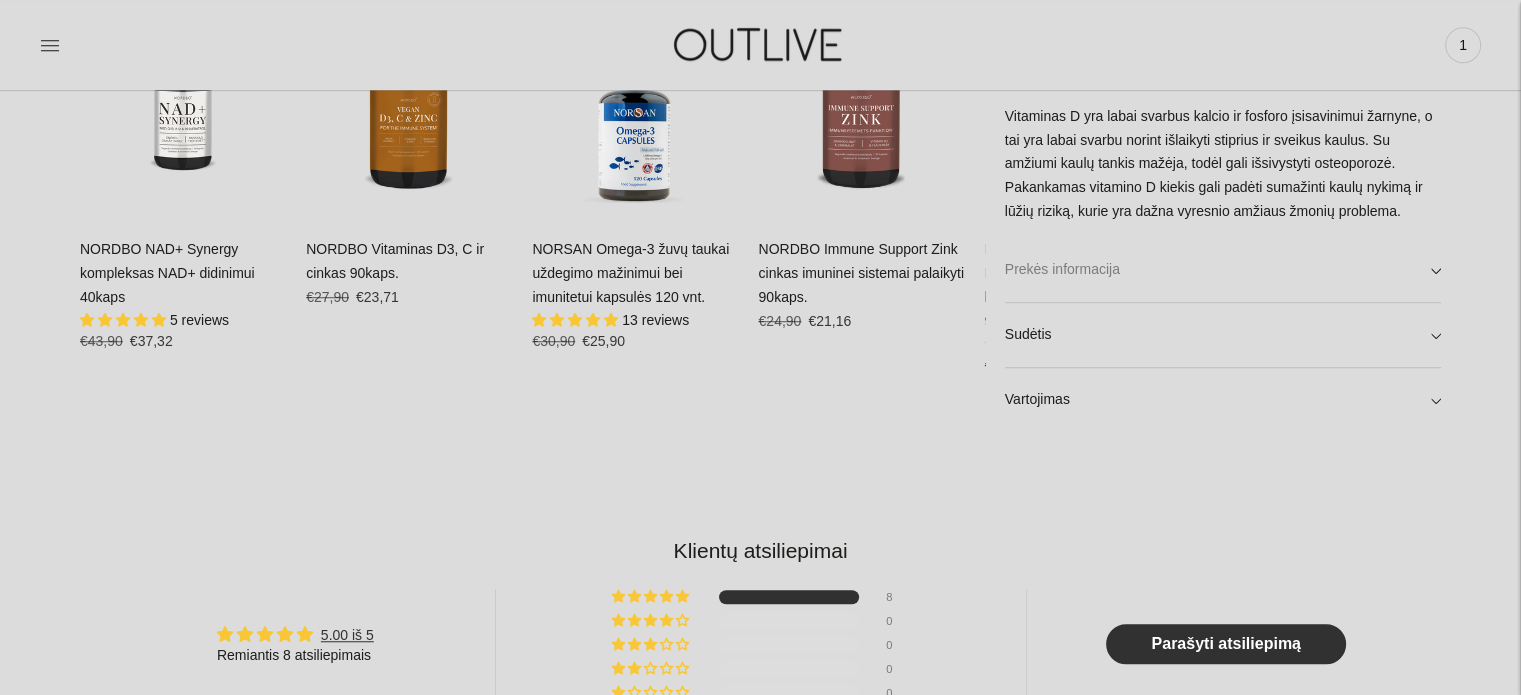
click at [1432, 270] on link "Prekės informacija" at bounding box center [1223, 270] width 436 height 64
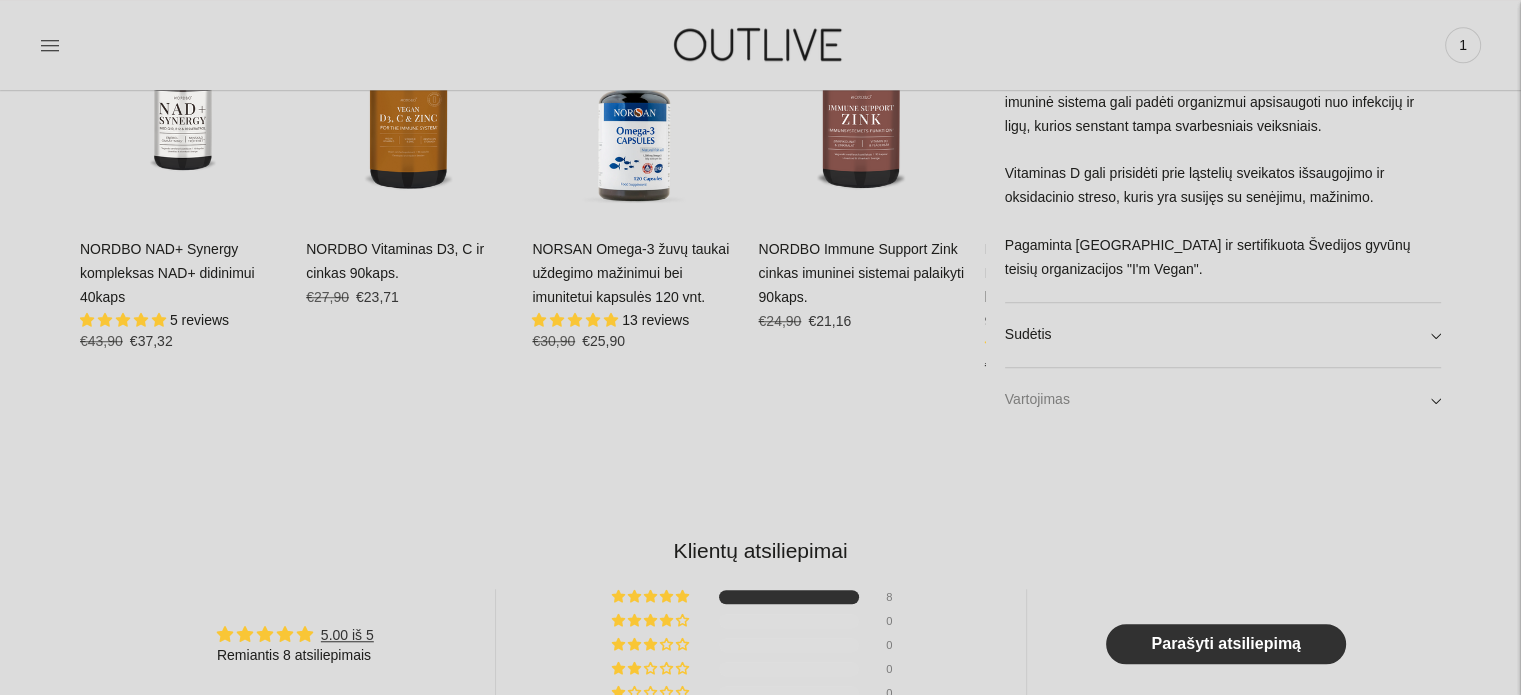
click at [1432, 400] on link "Vartojimas" at bounding box center [1223, 400] width 436 height 64
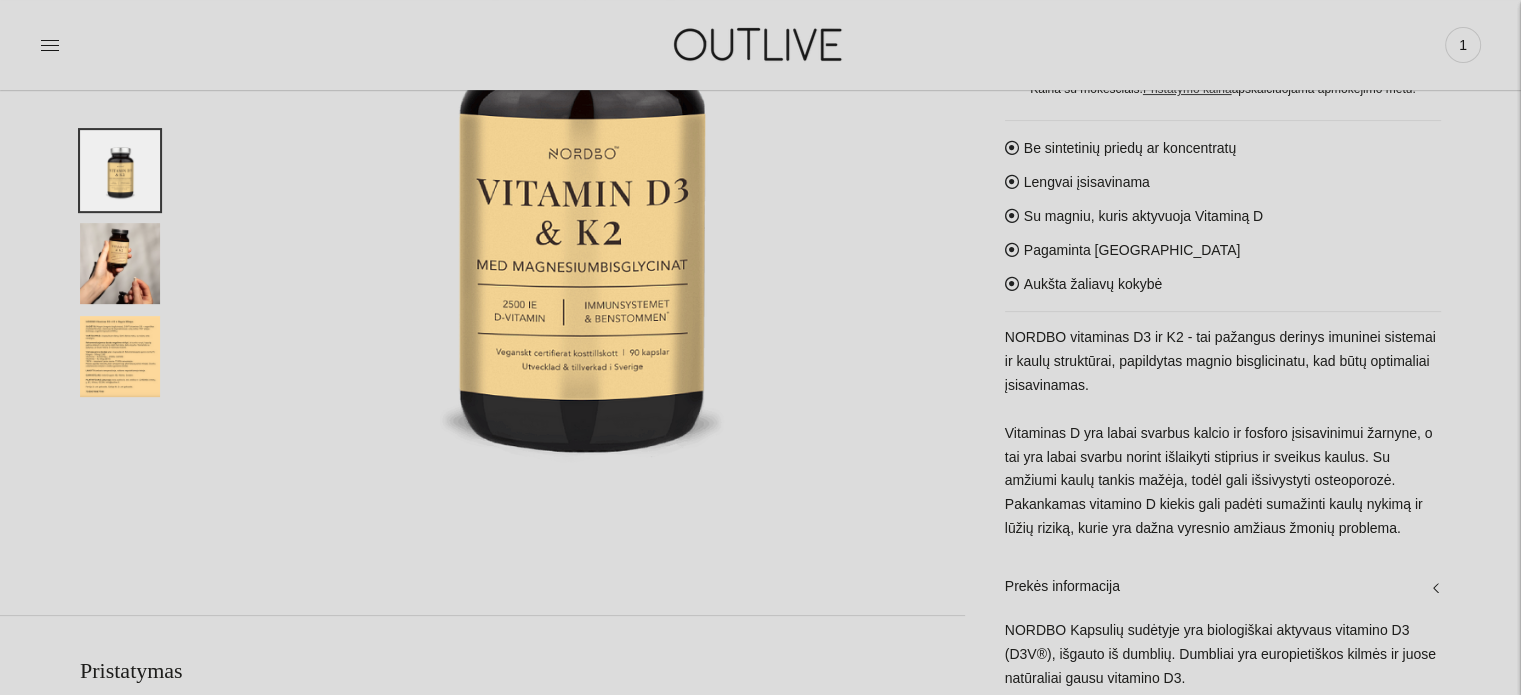
scroll to position [0, 0]
